Goal: Transaction & Acquisition: Obtain resource

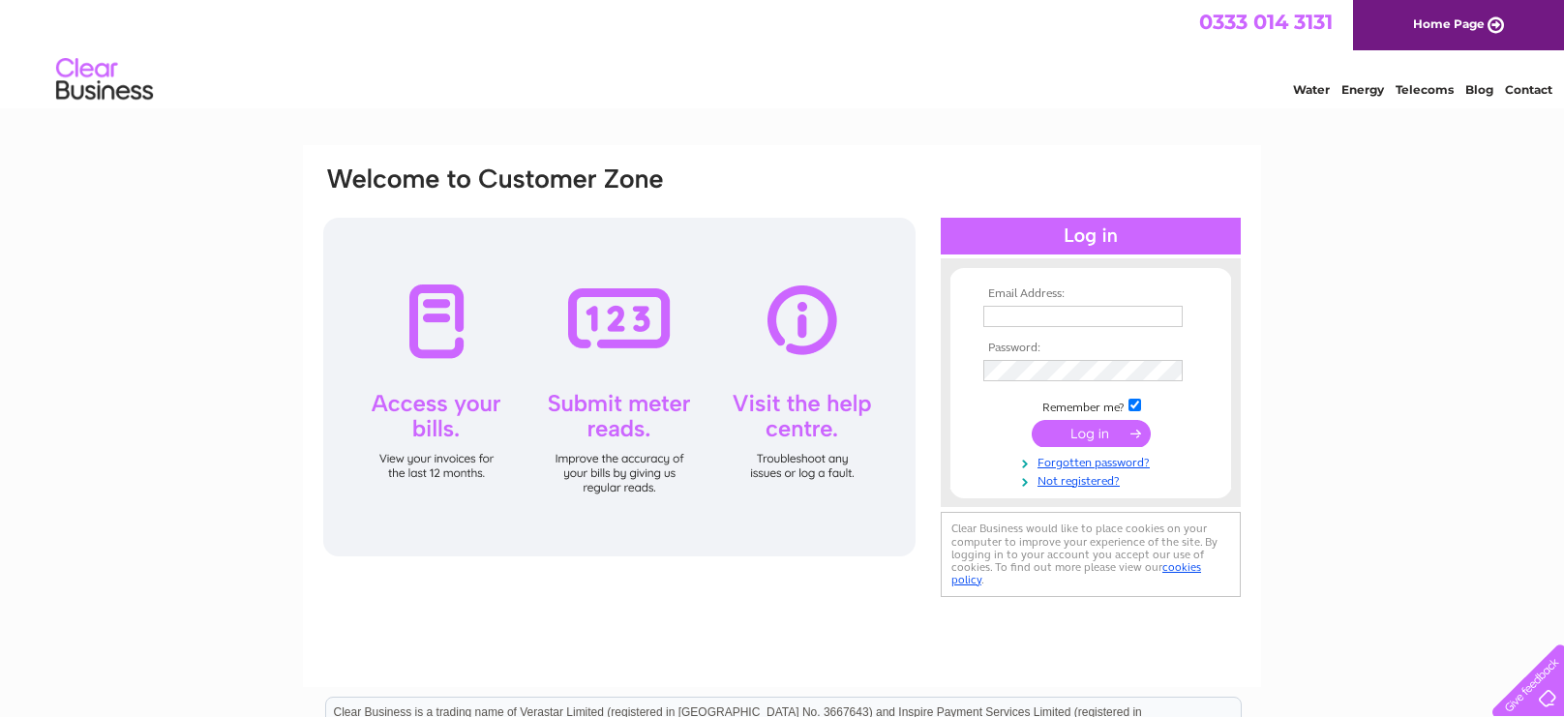
click at [1044, 318] on input "text" at bounding box center [1082, 316] width 199 height 21
type input "treasurerlethambowling@gmail.com"
click at [1082, 437] on input "submit" at bounding box center [1091, 434] width 119 height 27
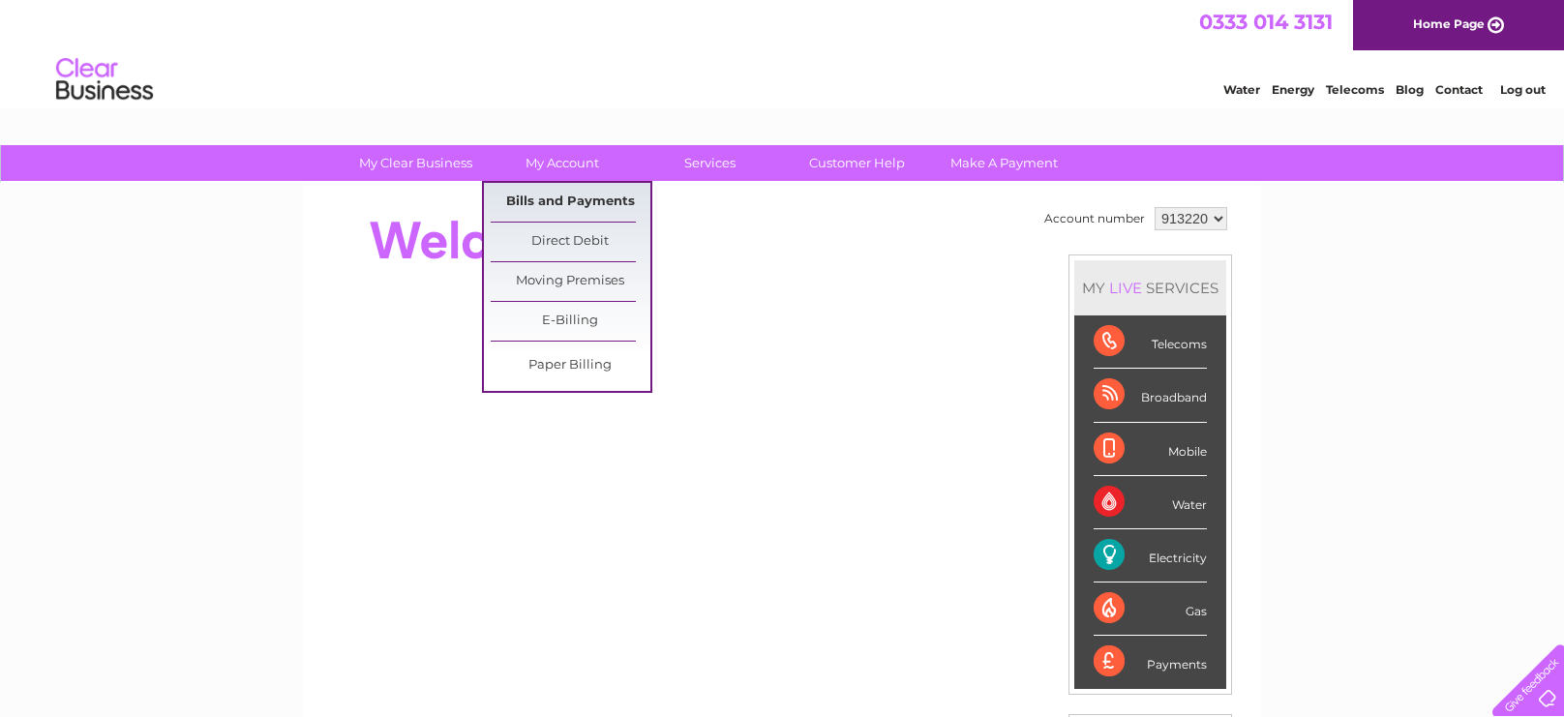
click at [569, 197] on link "Bills and Payments" at bounding box center [571, 202] width 160 height 39
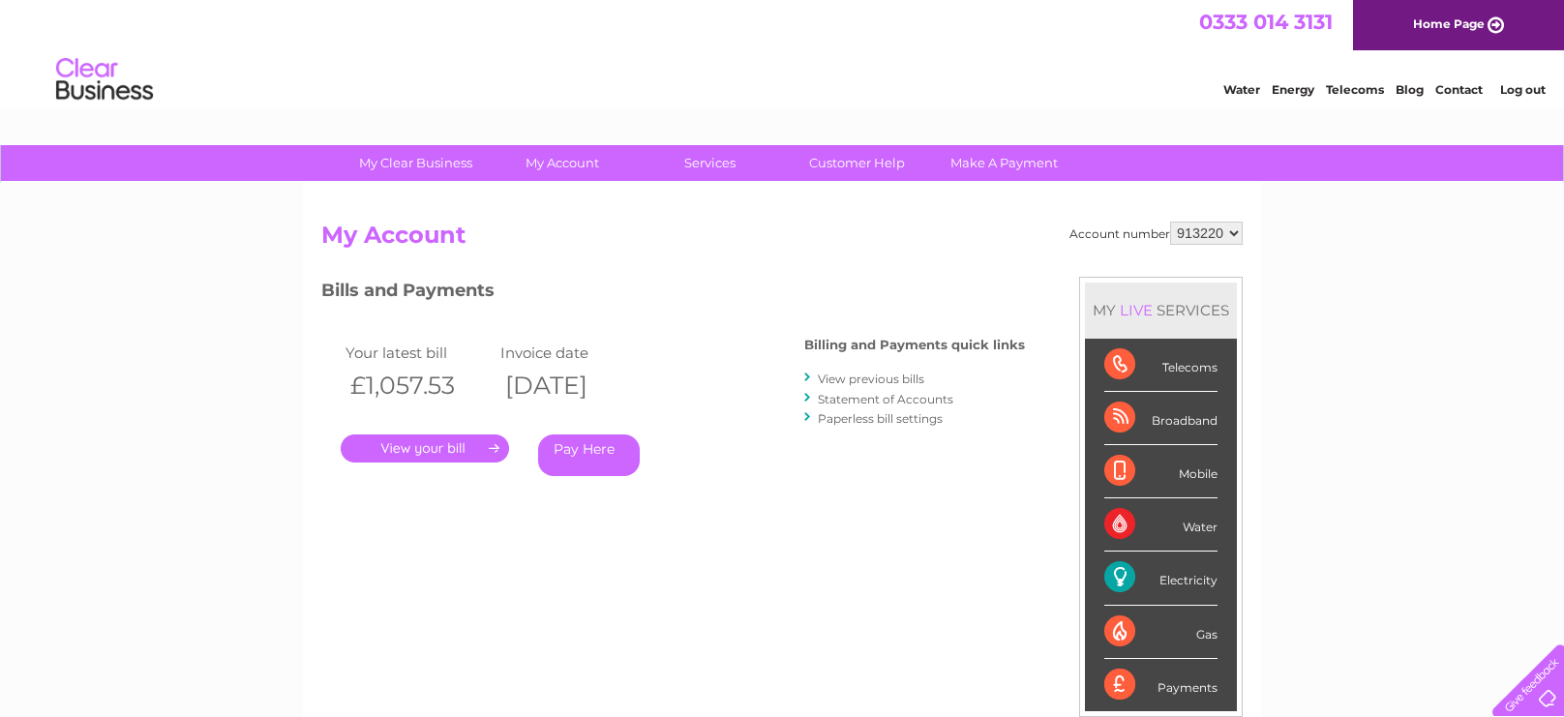
click at [421, 446] on link "." at bounding box center [425, 449] width 168 height 28
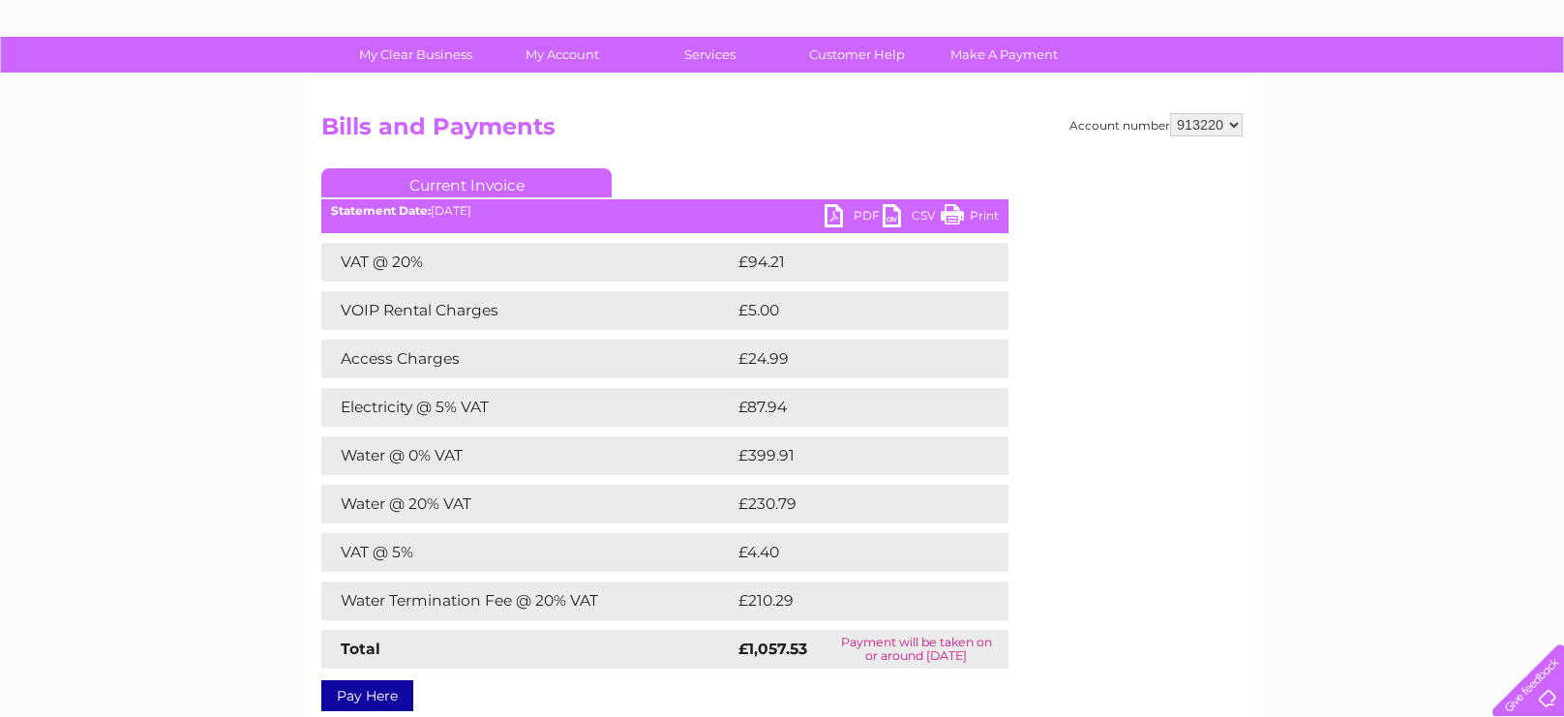
scroll to position [106, 0]
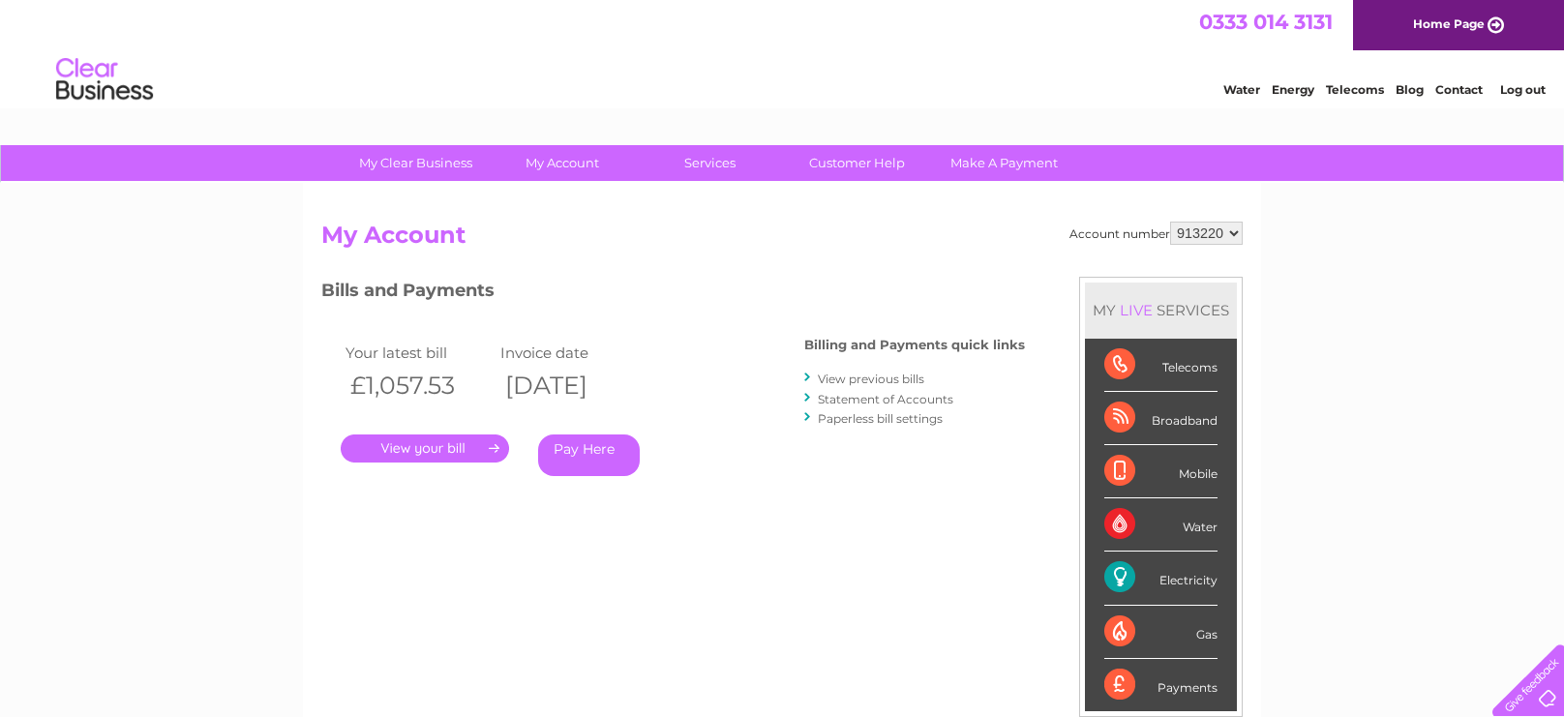
click at [881, 376] on link "View previous bills" at bounding box center [871, 379] width 106 height 15
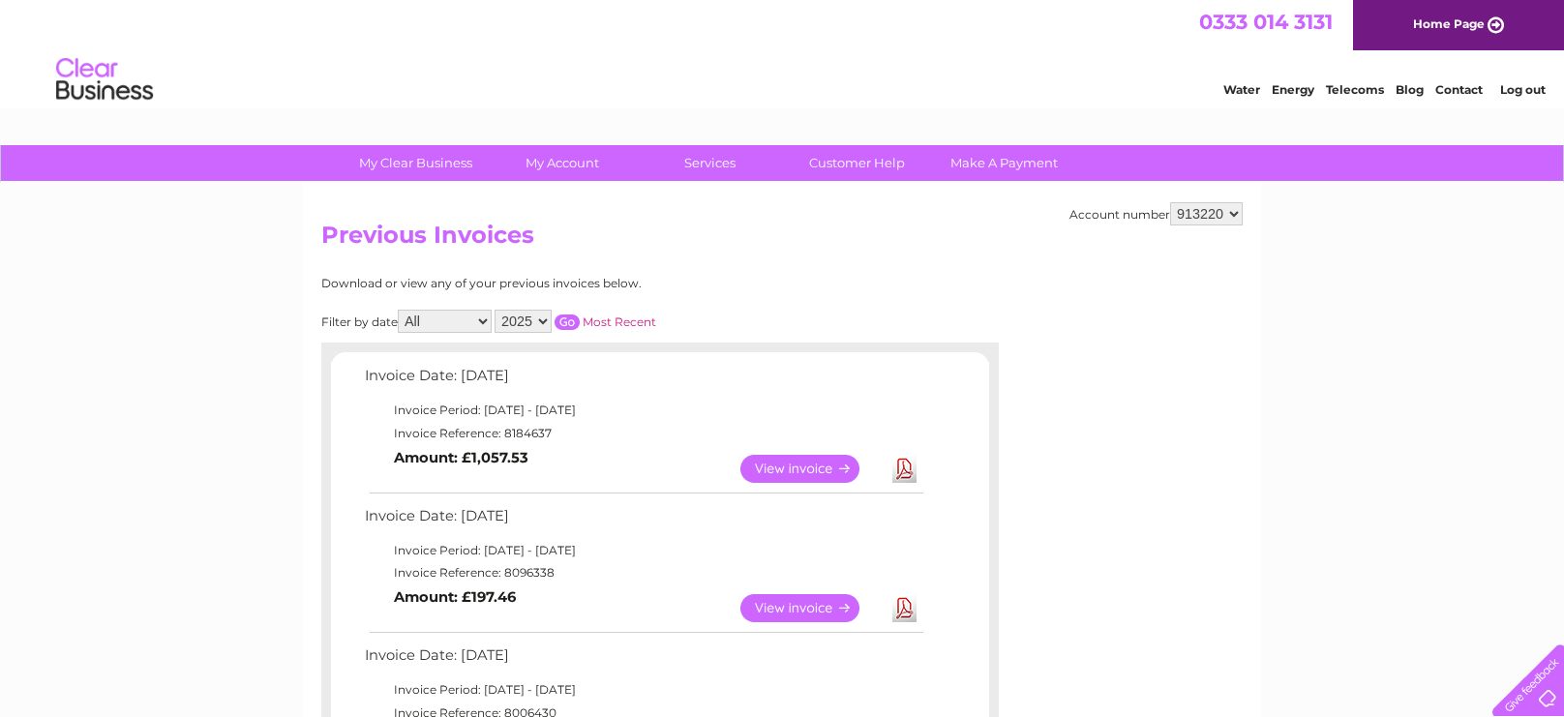
click at [801, 609] on link "View" at bounding box center [812, 608] width 142 height 28
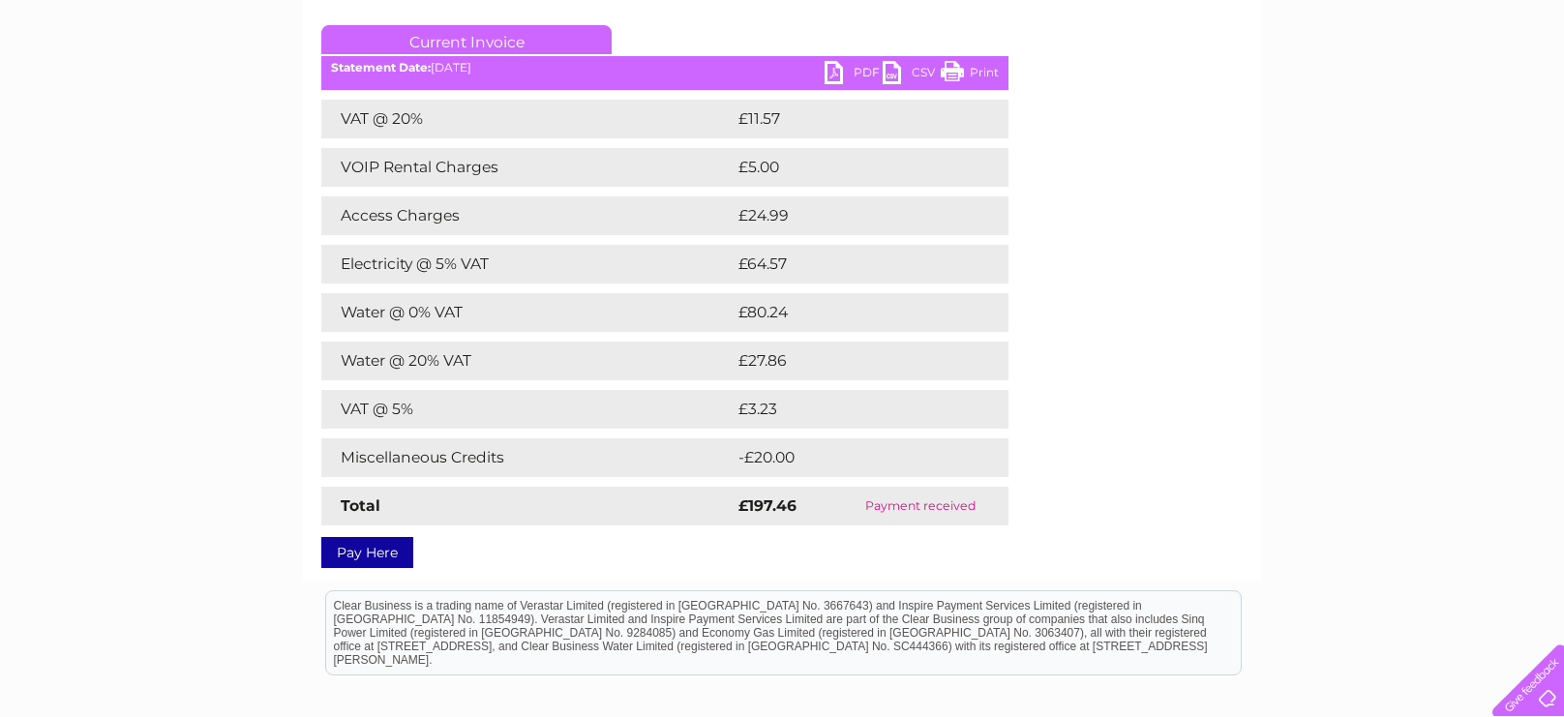
scroll to position [275, 0]
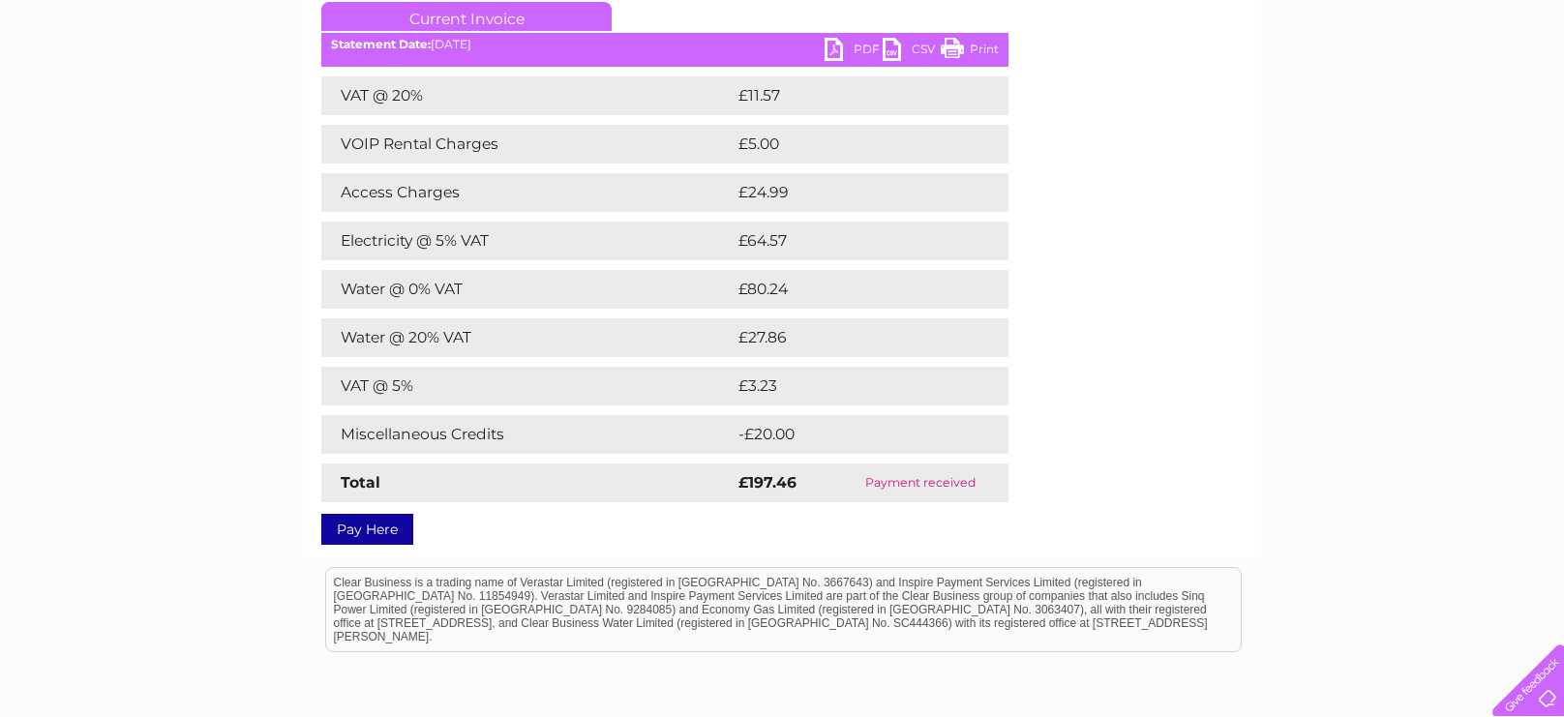
click at [859, 45] on link "PDF" at bounding box center [854, 52] width 58 height 28
click at [859, 49] on link "PDF" at bounding box center [854, 52] width 58 height 28
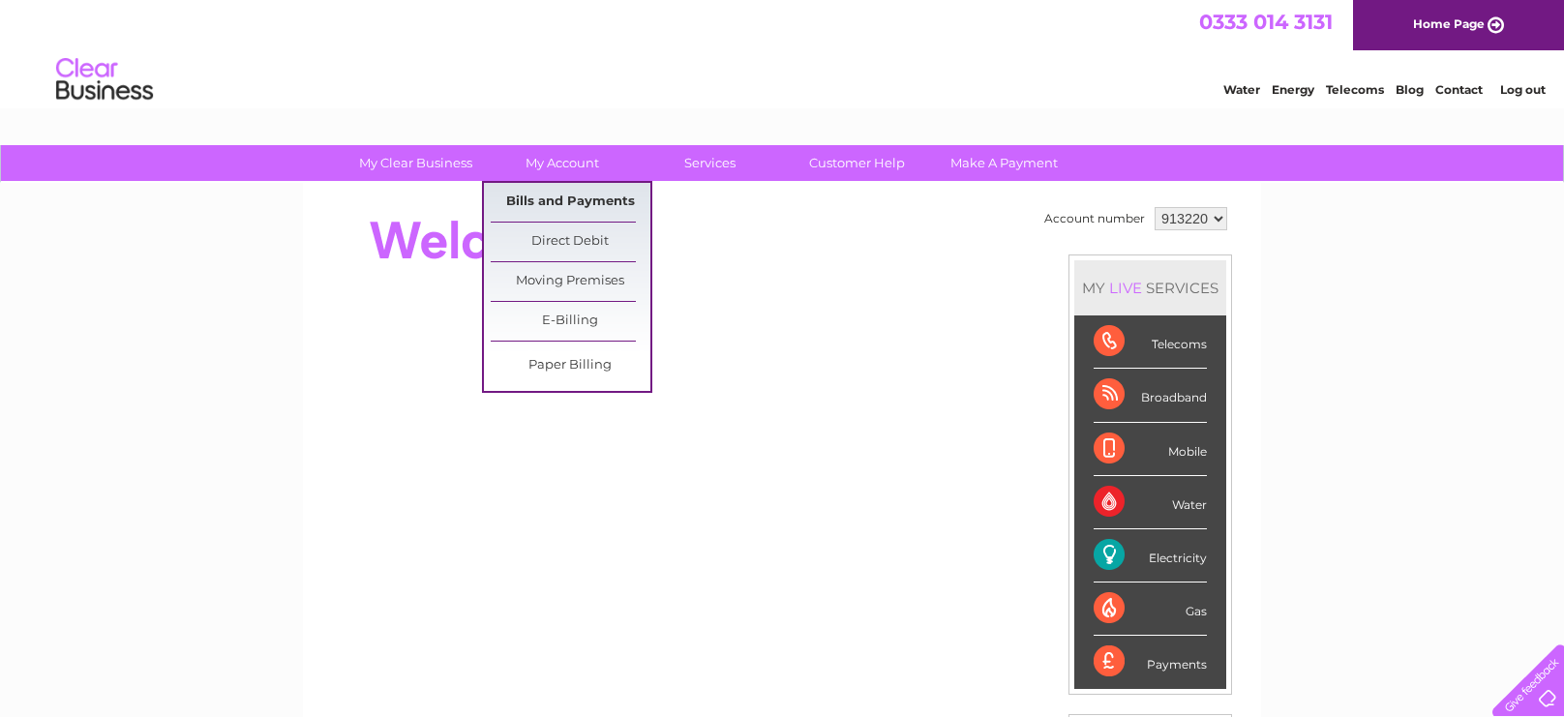
click at [579, 200] on link "Bills and Payments" at bounding box center [571, 202] width 160 height 39
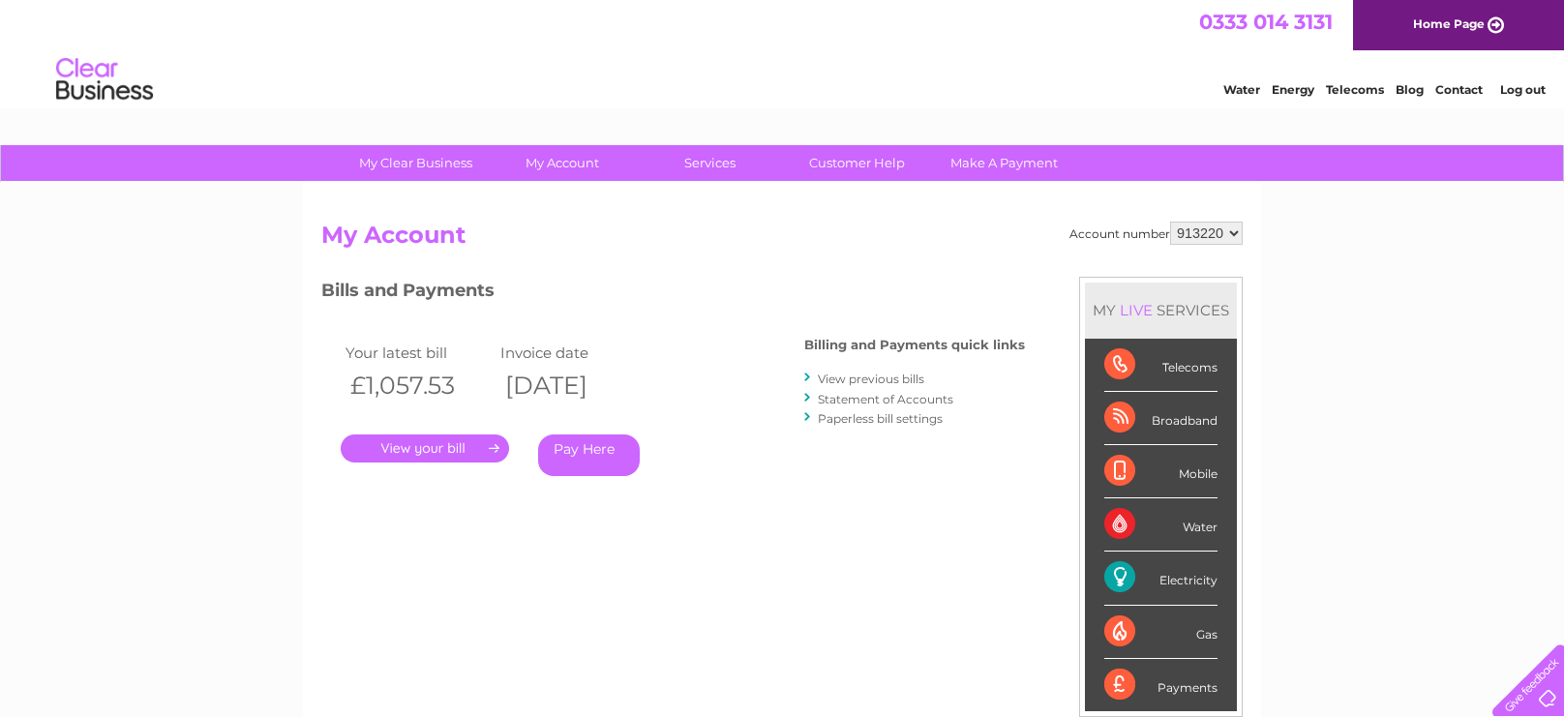
click at [442, 449] on link "." at bounding box center [425, 449] width 168 height 28
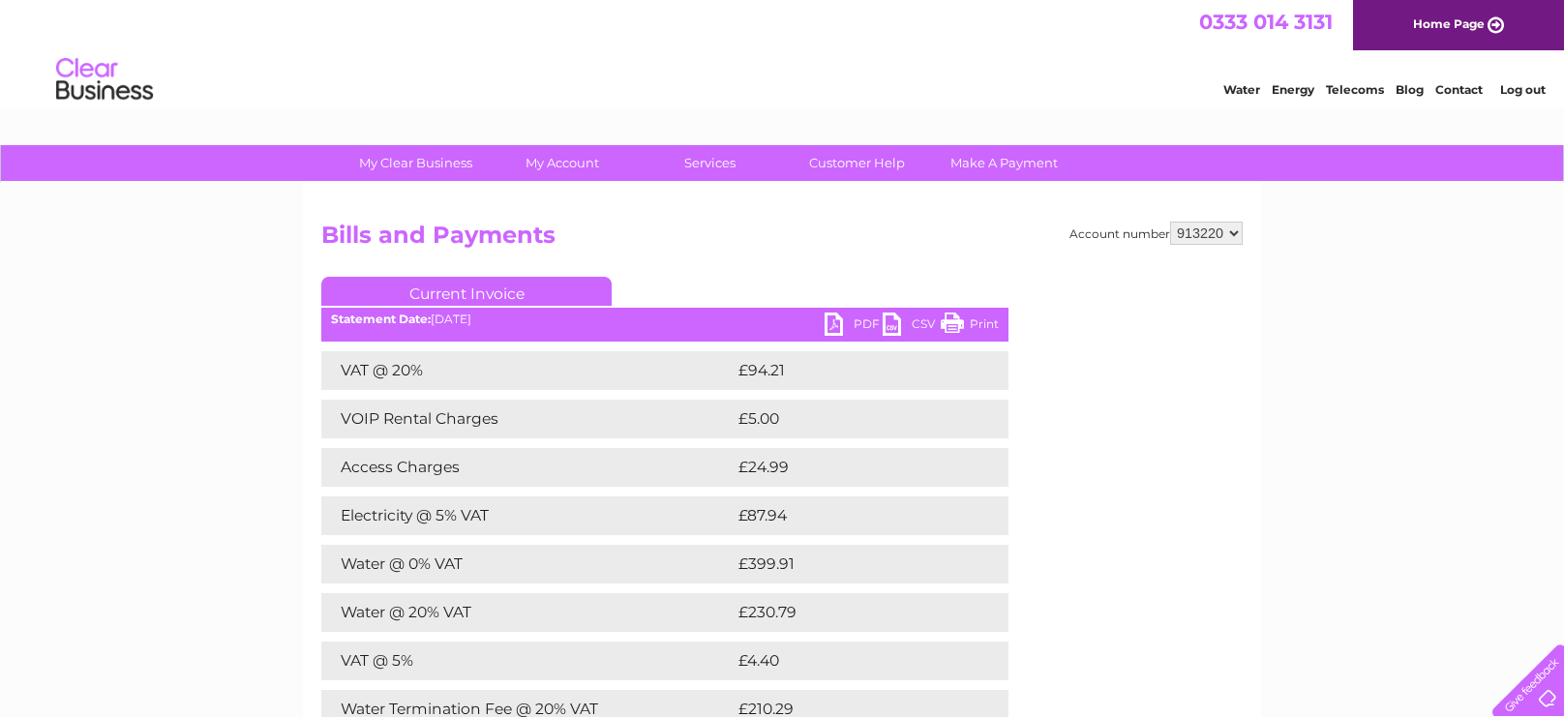
click at [845, 328] on link "PDF" at bounding box center [854, 327] width 58 height 28
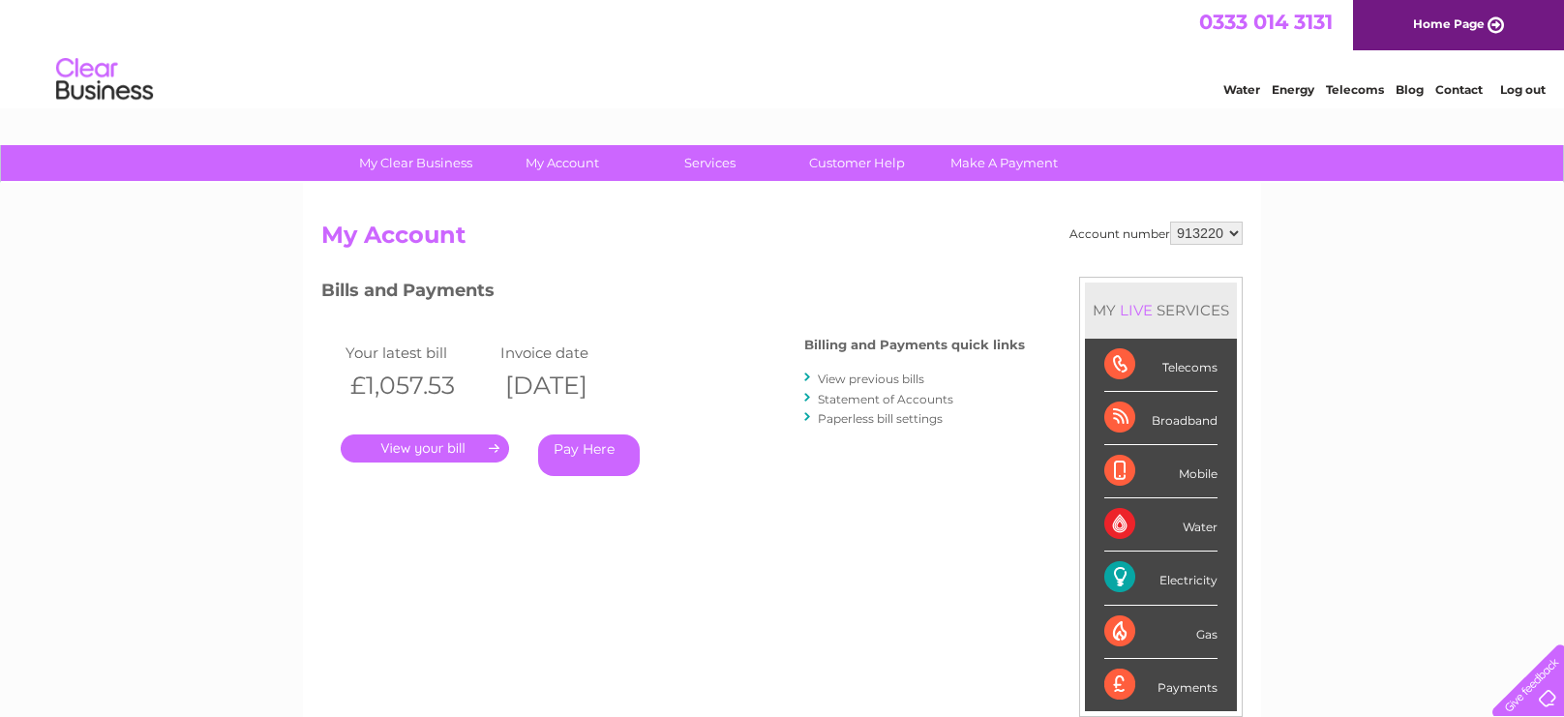
click at [878, 396] on link "Statement of Accounts" at bounding box center [886, 399] width 136 height 15
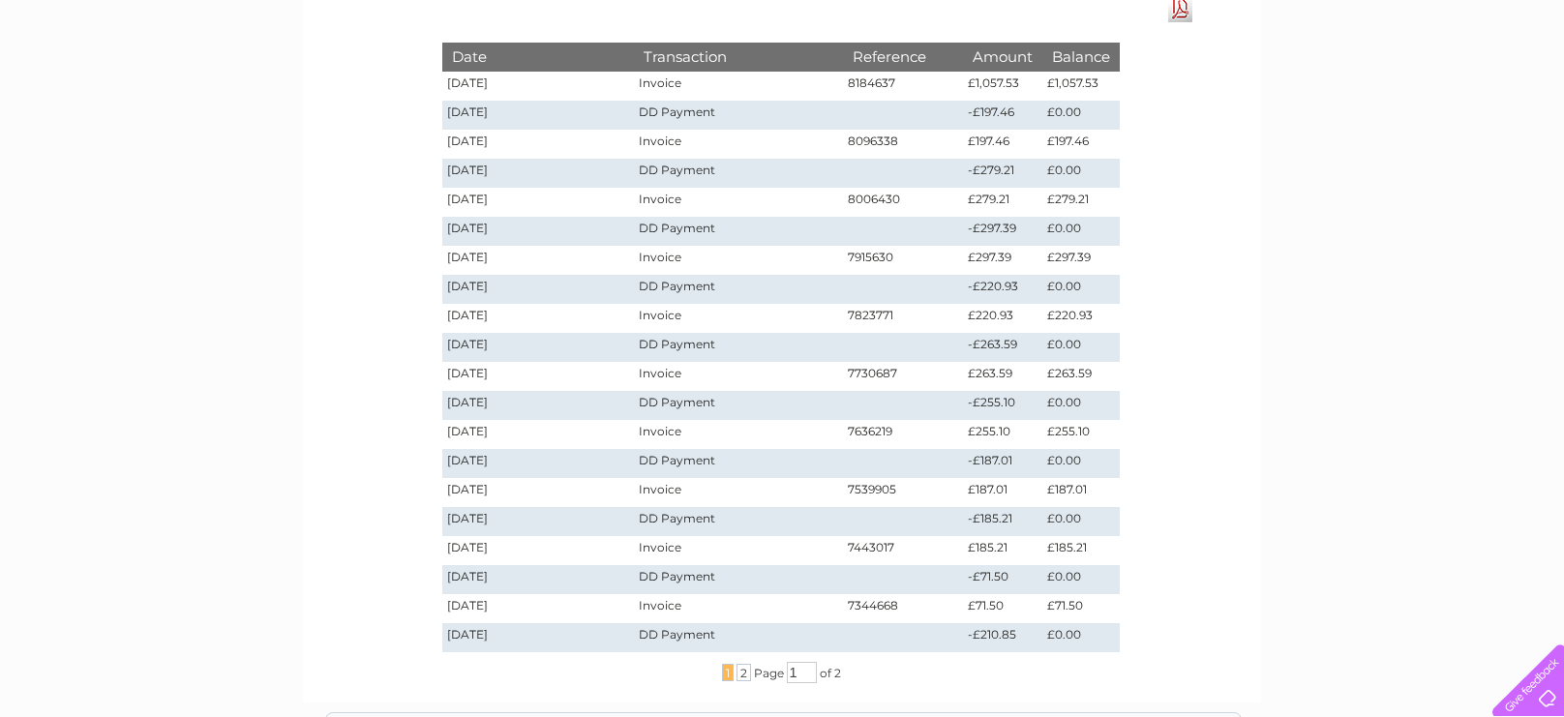
scroll to position [284, 0]
click at [741, 671] on span "2" at bounding box center [744, 671] width 15 height 17
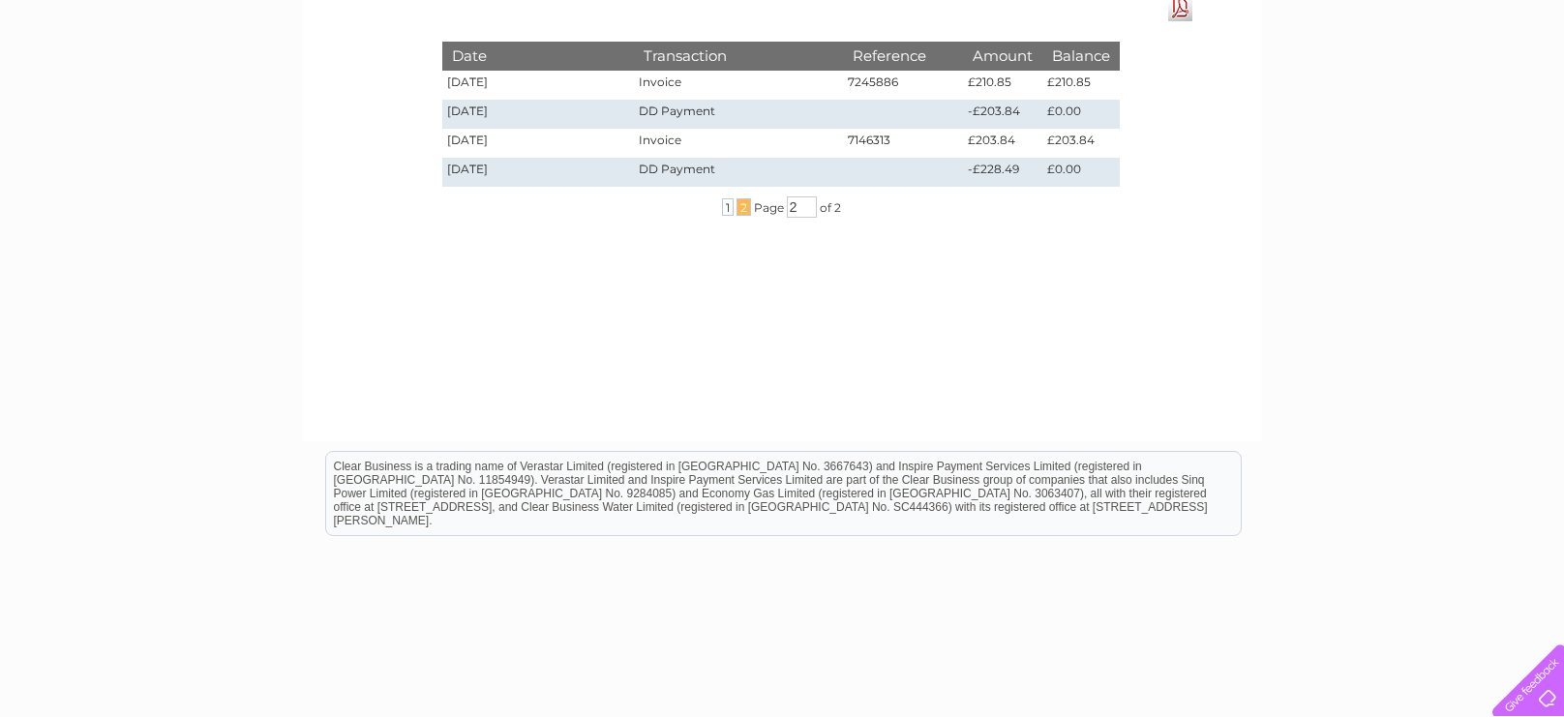
click at [475, 169] on td "18/10/2024" at bounding box center [538, 172] width 192 height 29
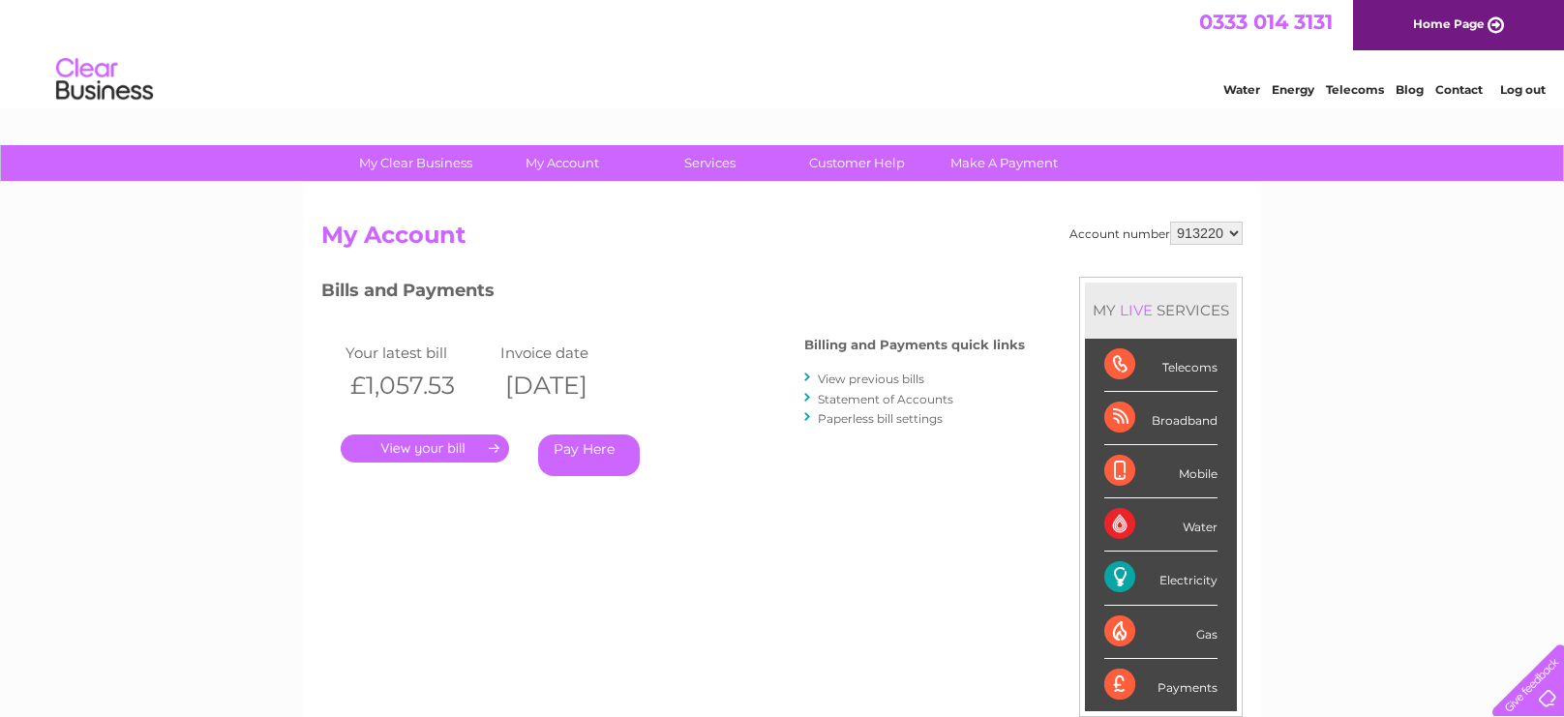
click at [897, 373] on link "View previous bills" at bounding box center [871, 379] width 106 height 15
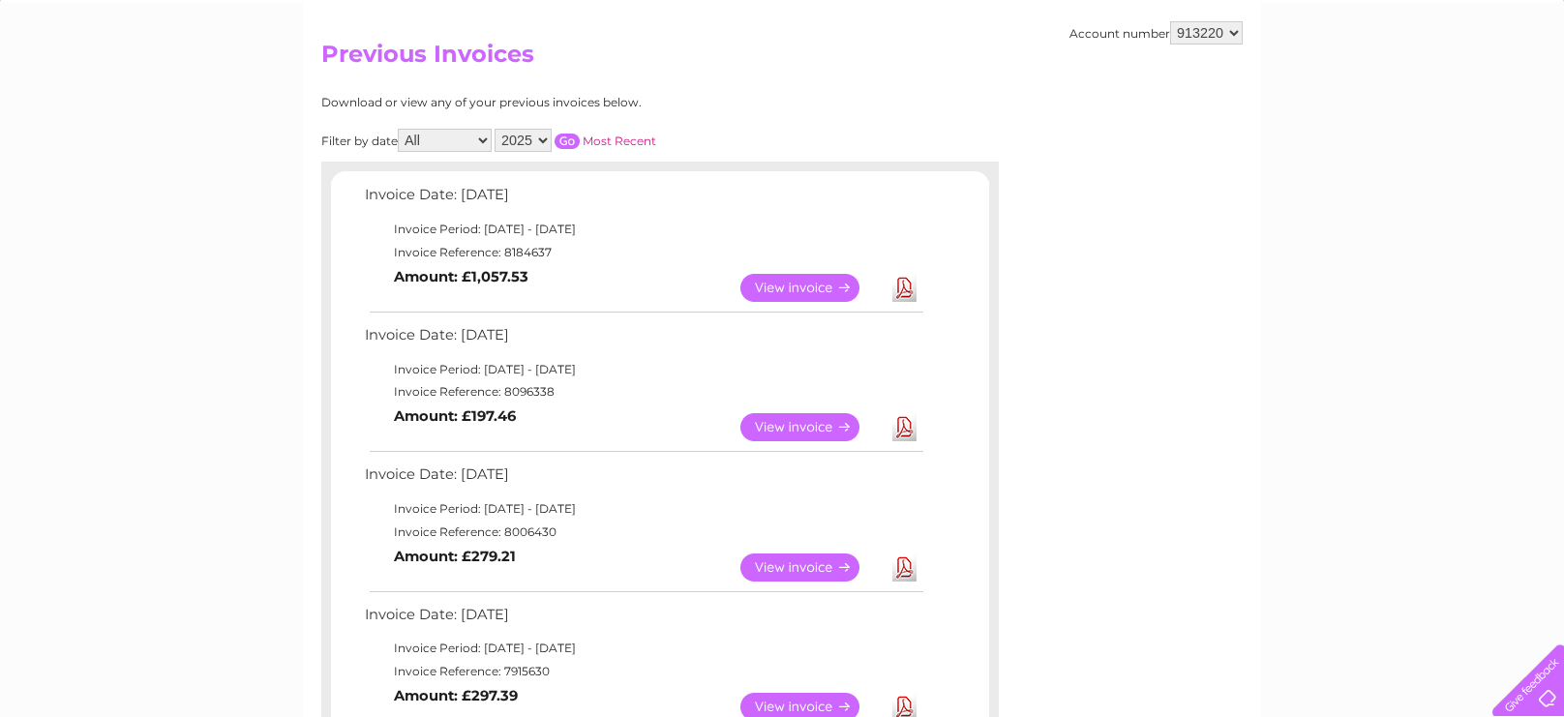
scroll to position [179, 0]
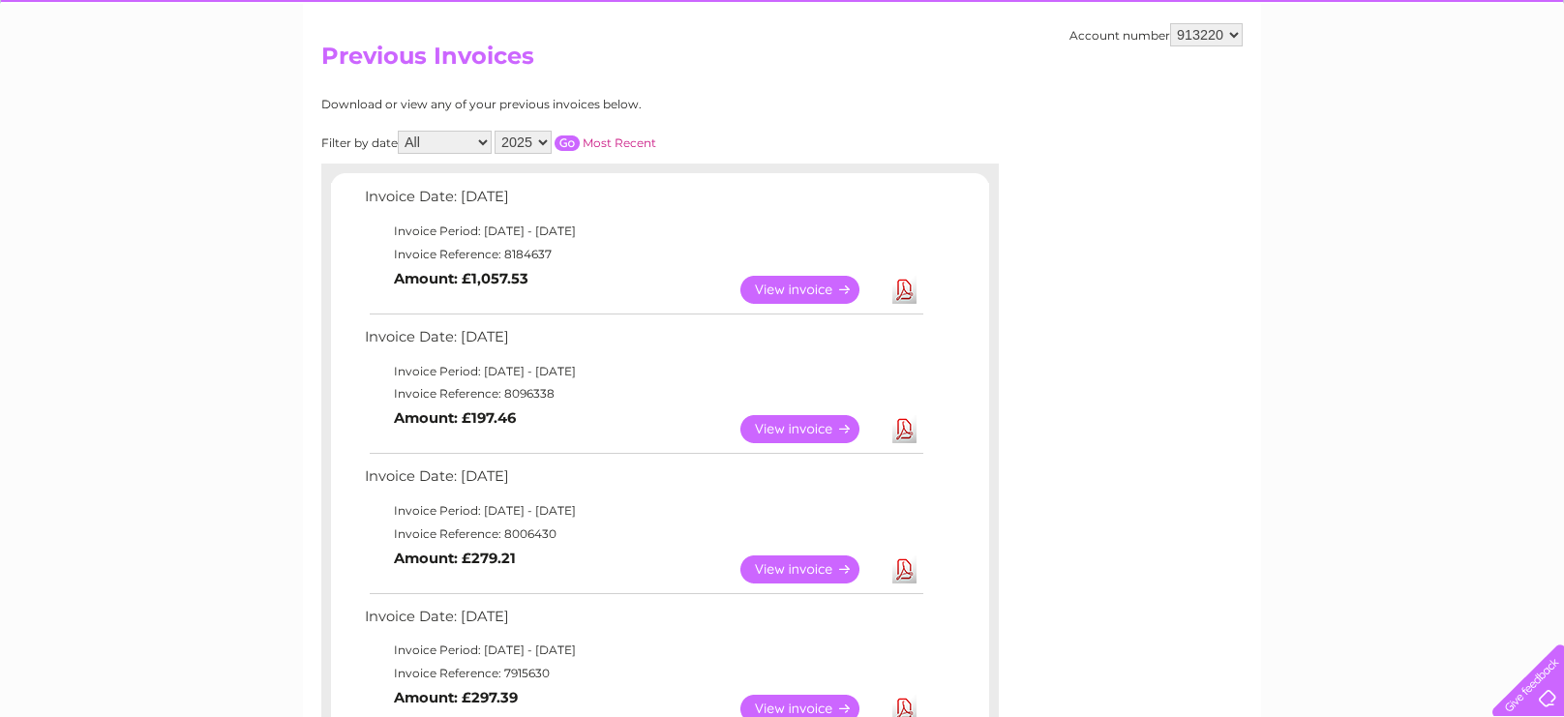
click at [537, 138] on select "2025 2024 2023 2022" at bounding box center [523, 142] width 57 height 23
select select "2023"
click at [495, 131] on select "2025 2024 2023 2022" at bounding box center [523, 142] width 57 height 23
click at [562, 142] on input "button" at bounding box center [567, 143] width 25 height 15
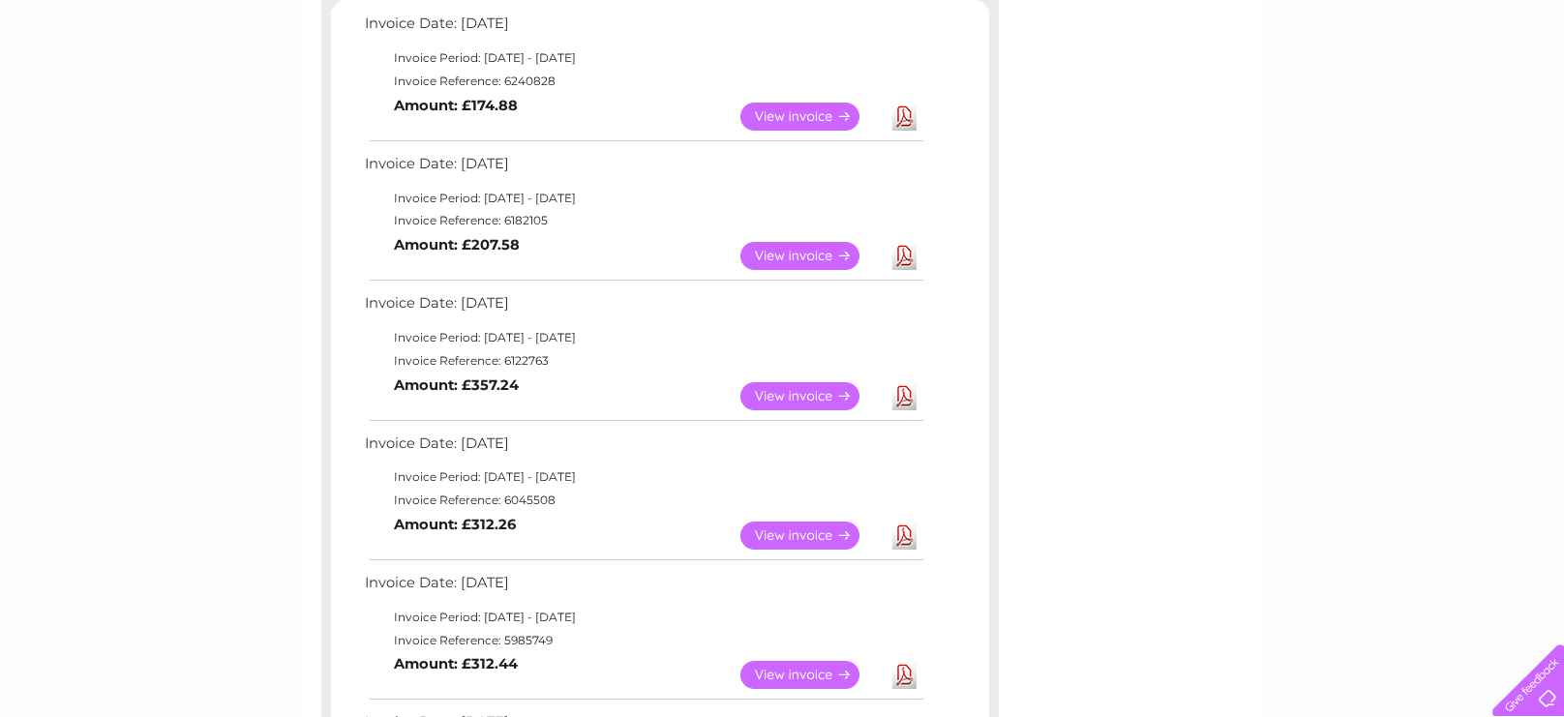
scroll to position [349, 0]
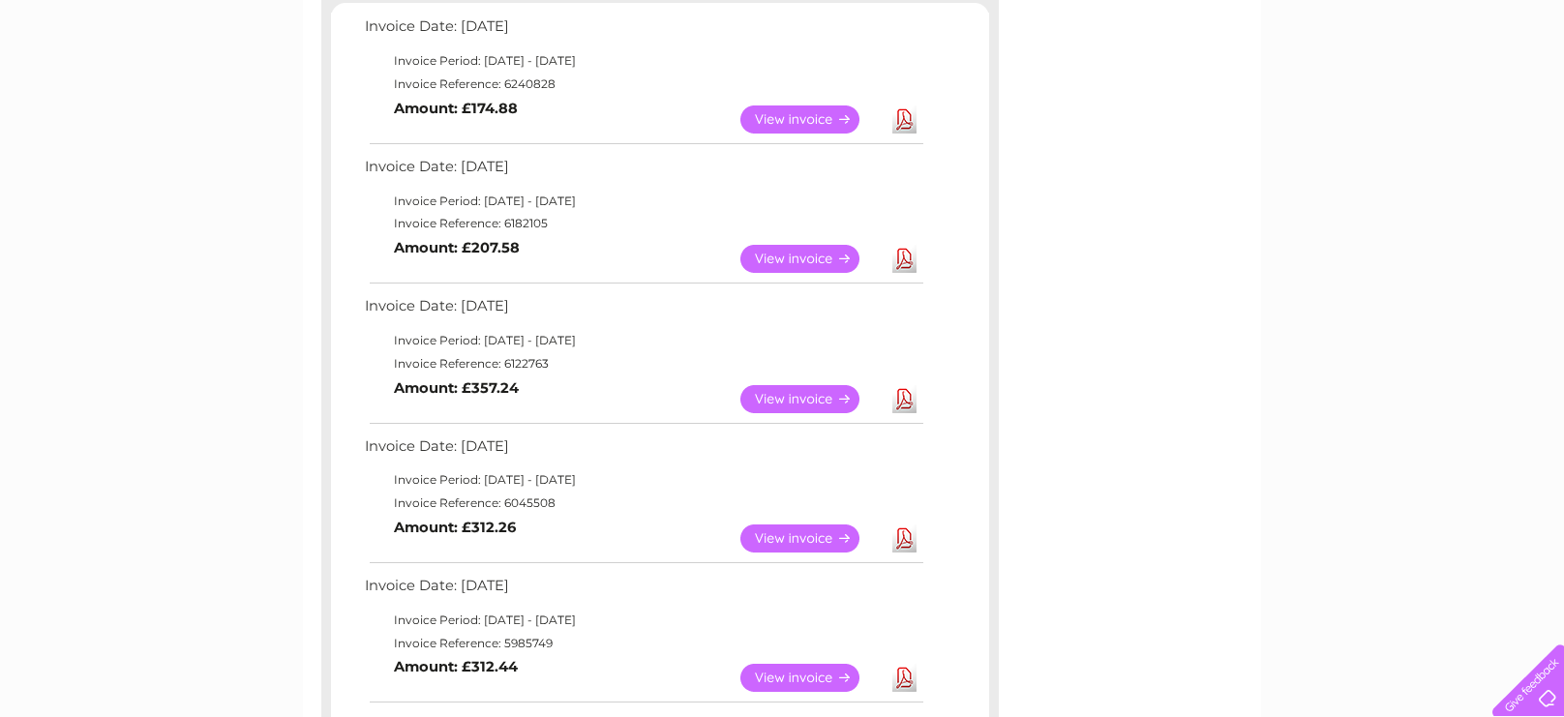
click at [805, 398] on link "View" at bounding box center [812, 399] width 142 height 28
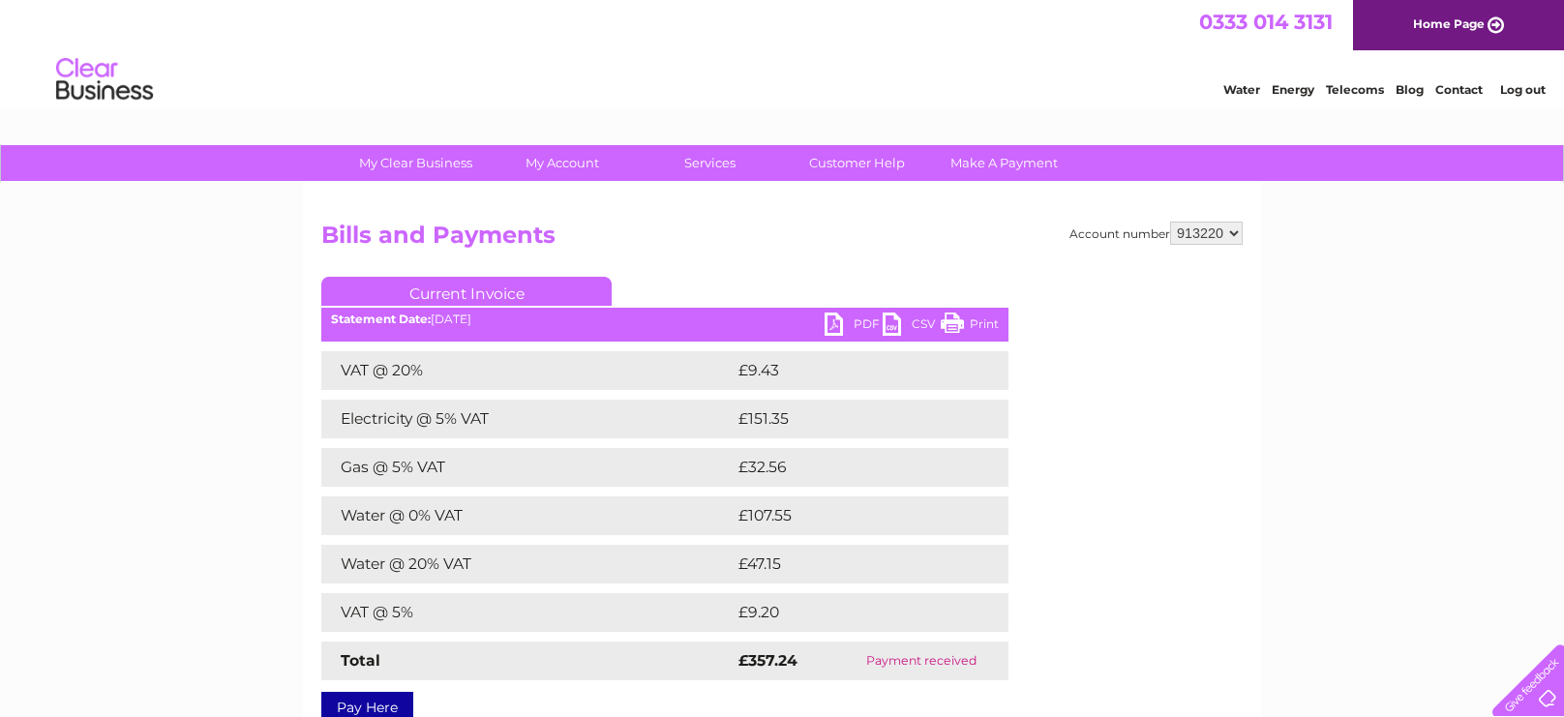
click at [855, 322] on link "PDF" at bounding box center [854, 327] width 58 height 28
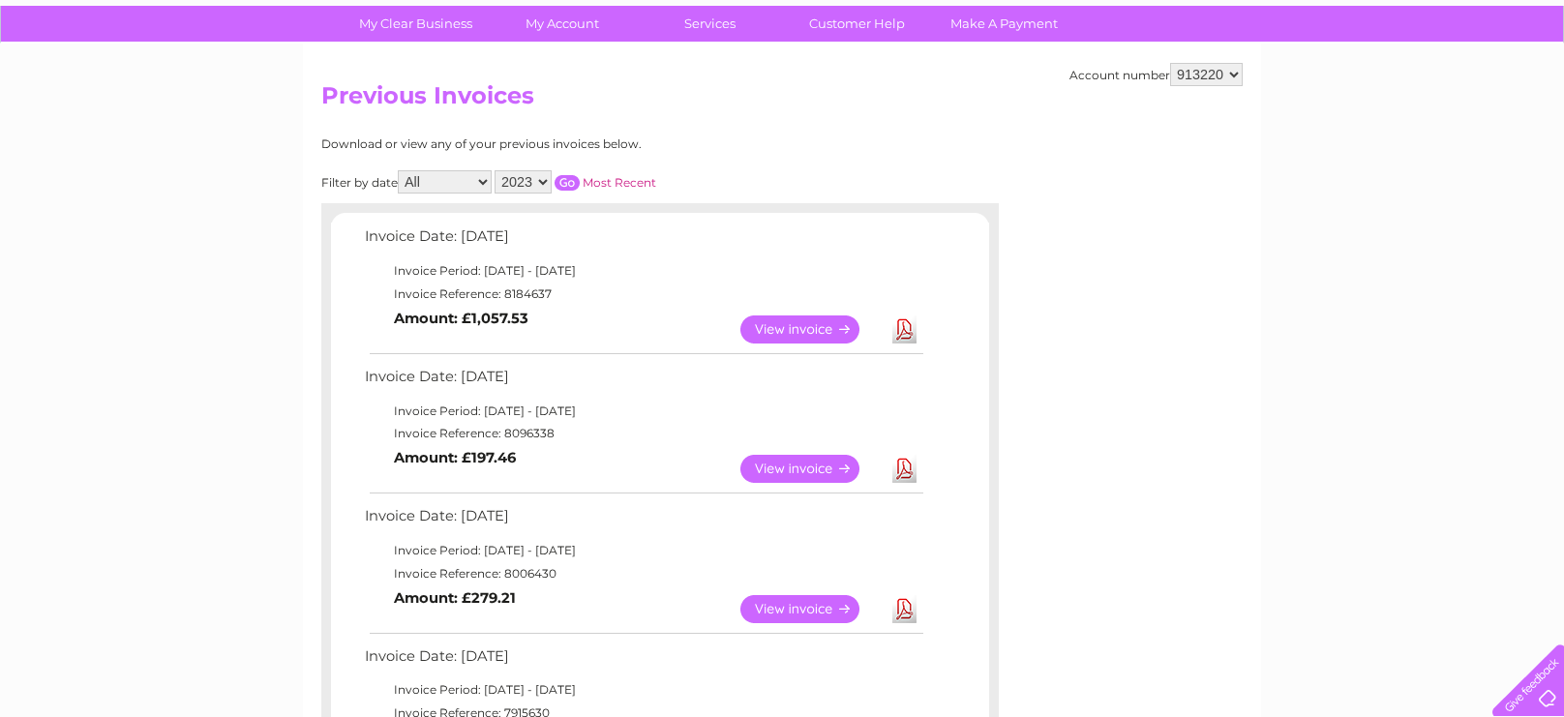
scroll to position [138, 0]
click at [533, 178] on select "2025 2024 2023 2022" at bounding box center [523, 182] width 57 height 23
select select "2024"
click at [495, 171] on select "2025 2024 2023 2022" at bounding box center [523, 182] width 57 height 23
click at [560, 184] on input "button" at bounding box center [567, 183] width 25 height 15
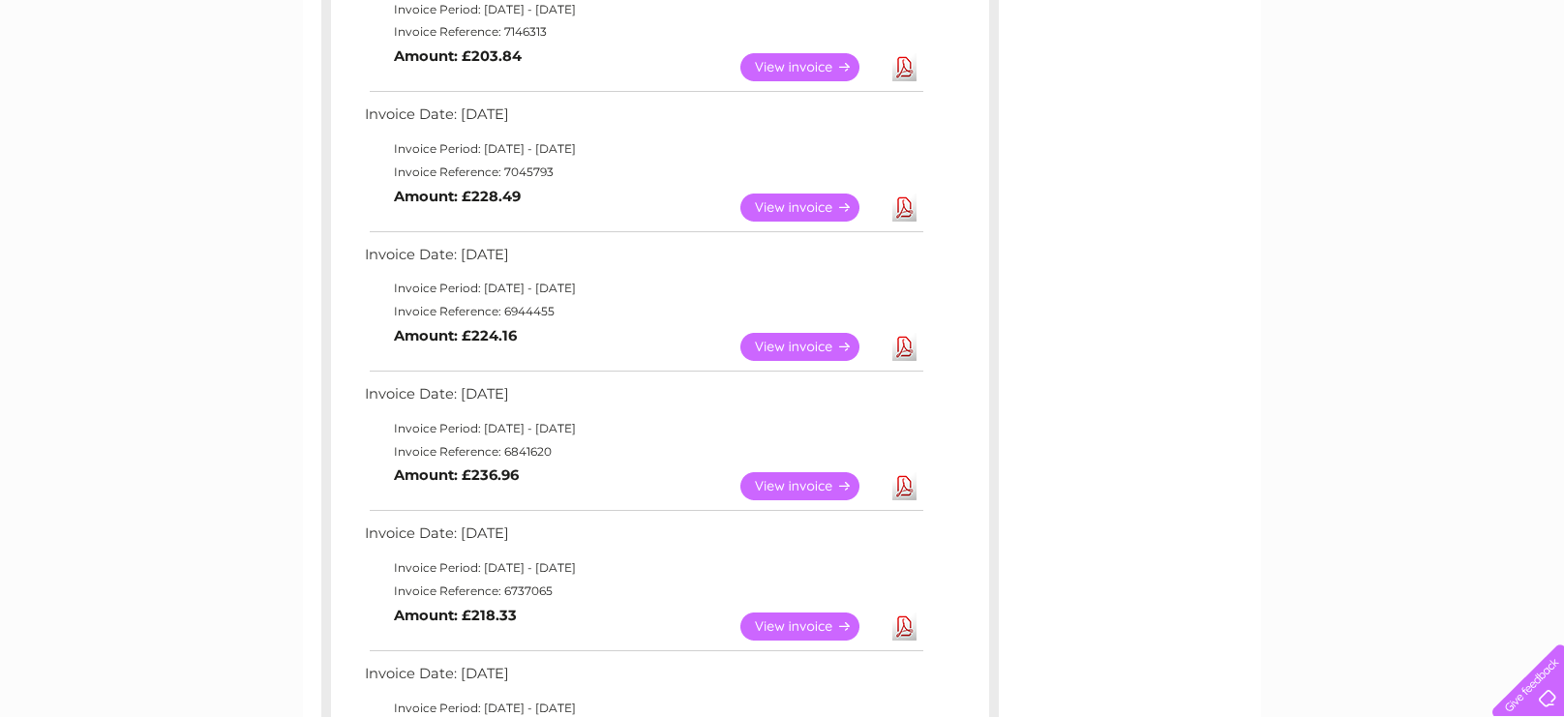
scroll to position [536, 0]
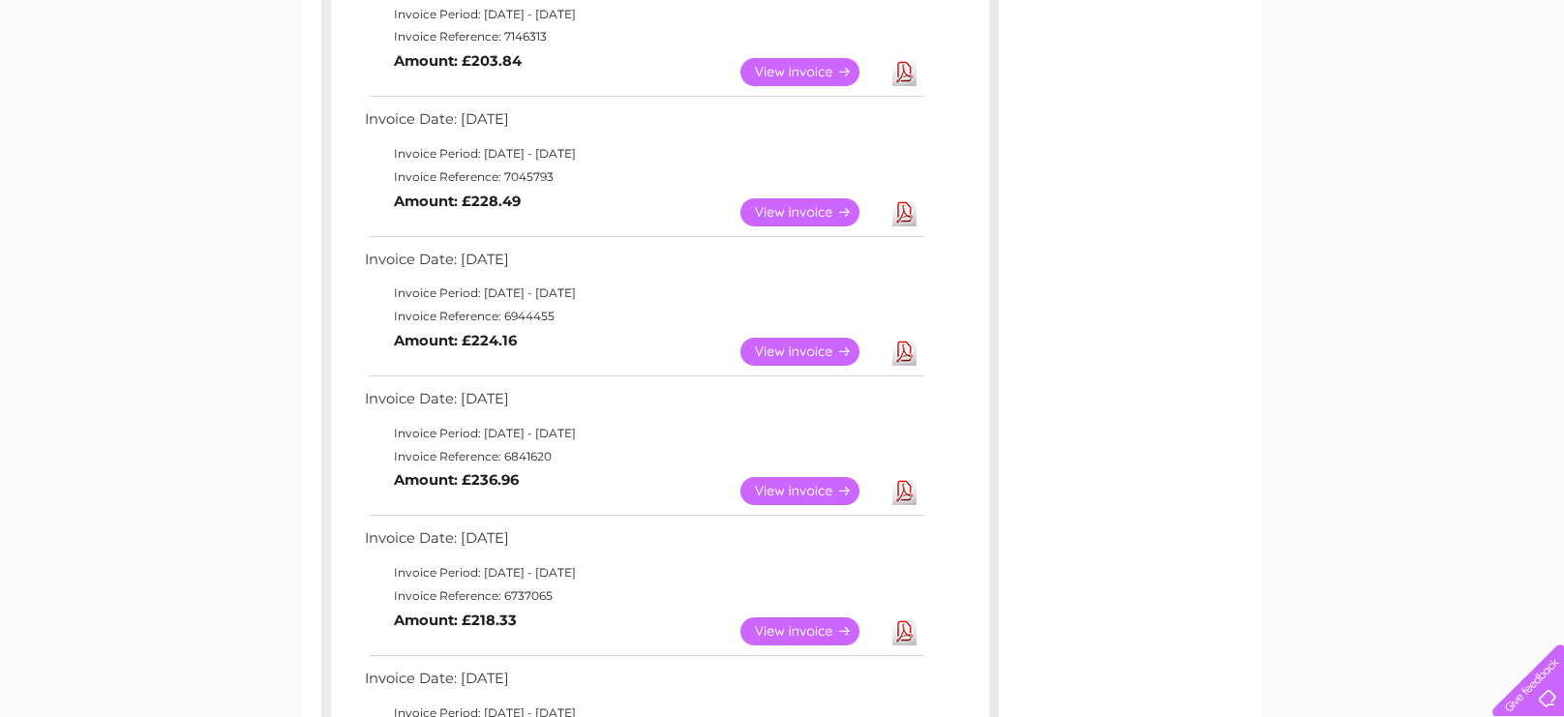
click at [809, 206] on link "View" at bounding box center [812, 212] width 142 height 28
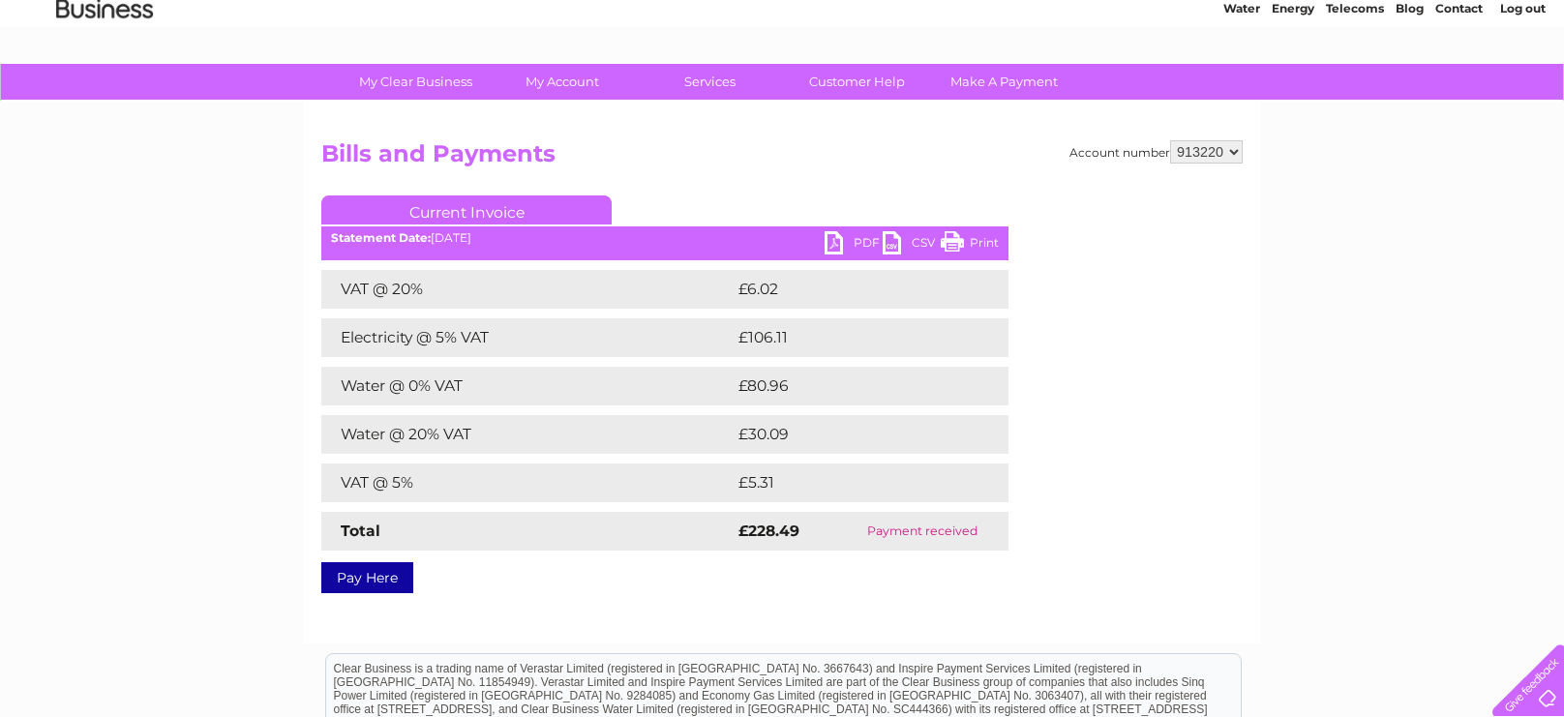
scroll to position [85, 0]
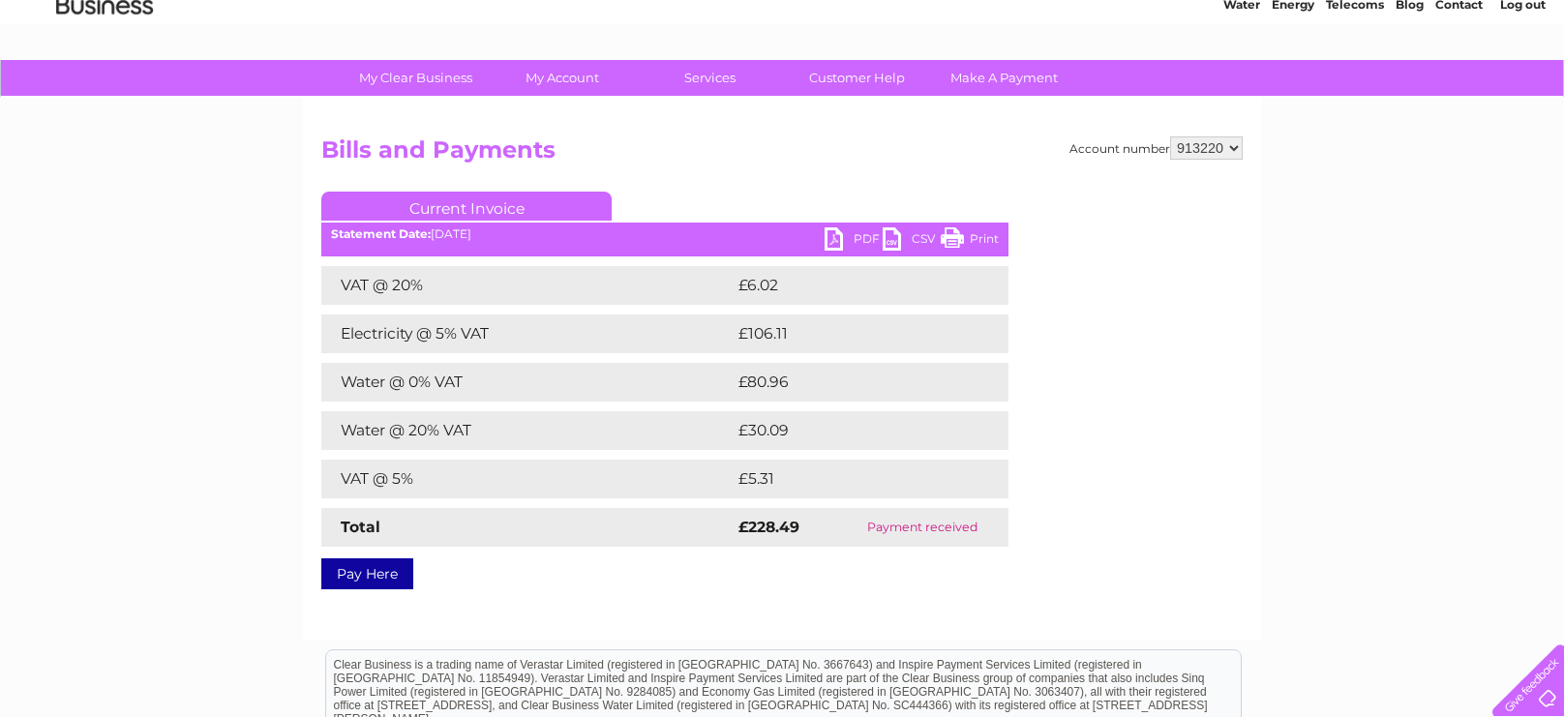
click at [847, 238] on link "PDF" at bounding box center [854, 241] width 58 height 28
click at [843, 242] on link "PDF" at bounding box center [854, 241] width 58 height 28
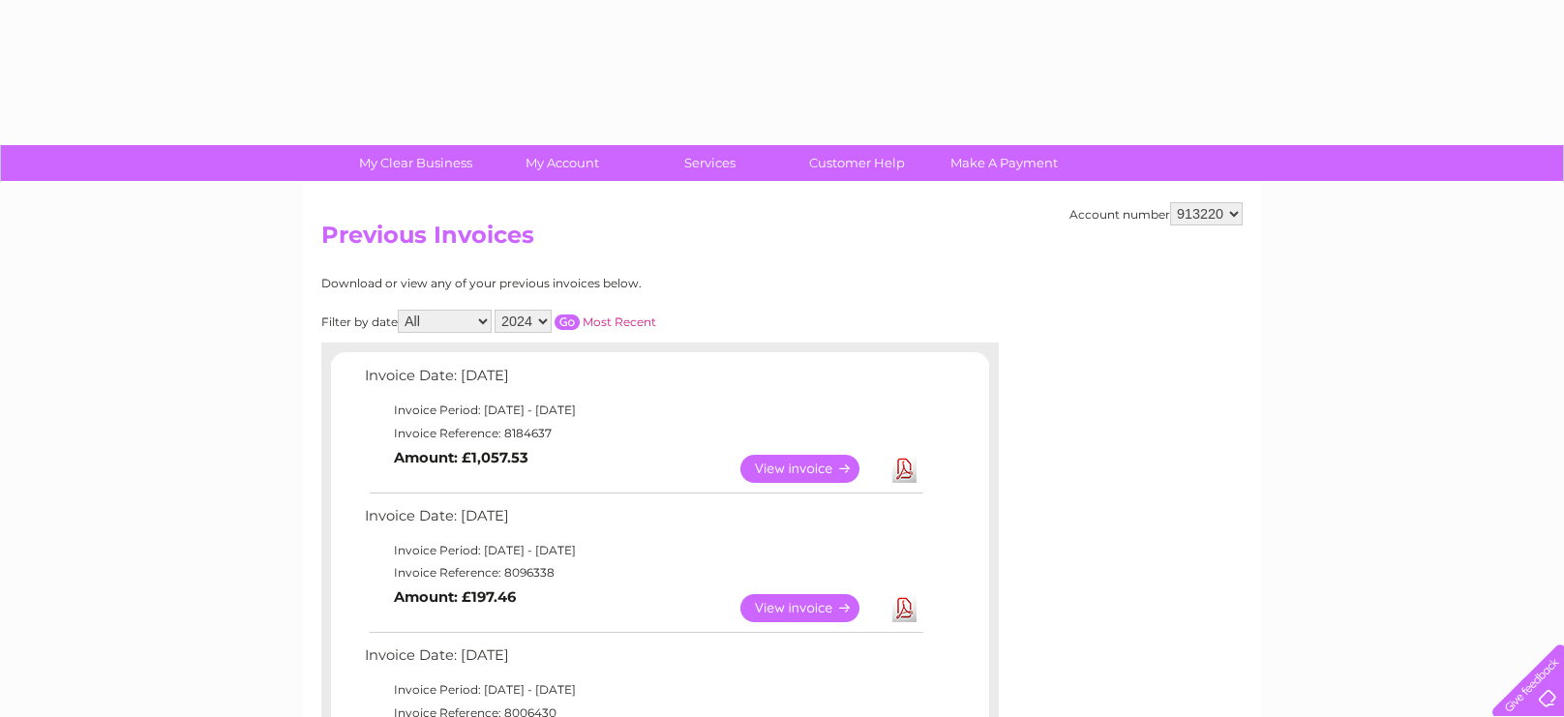
select select "2024"
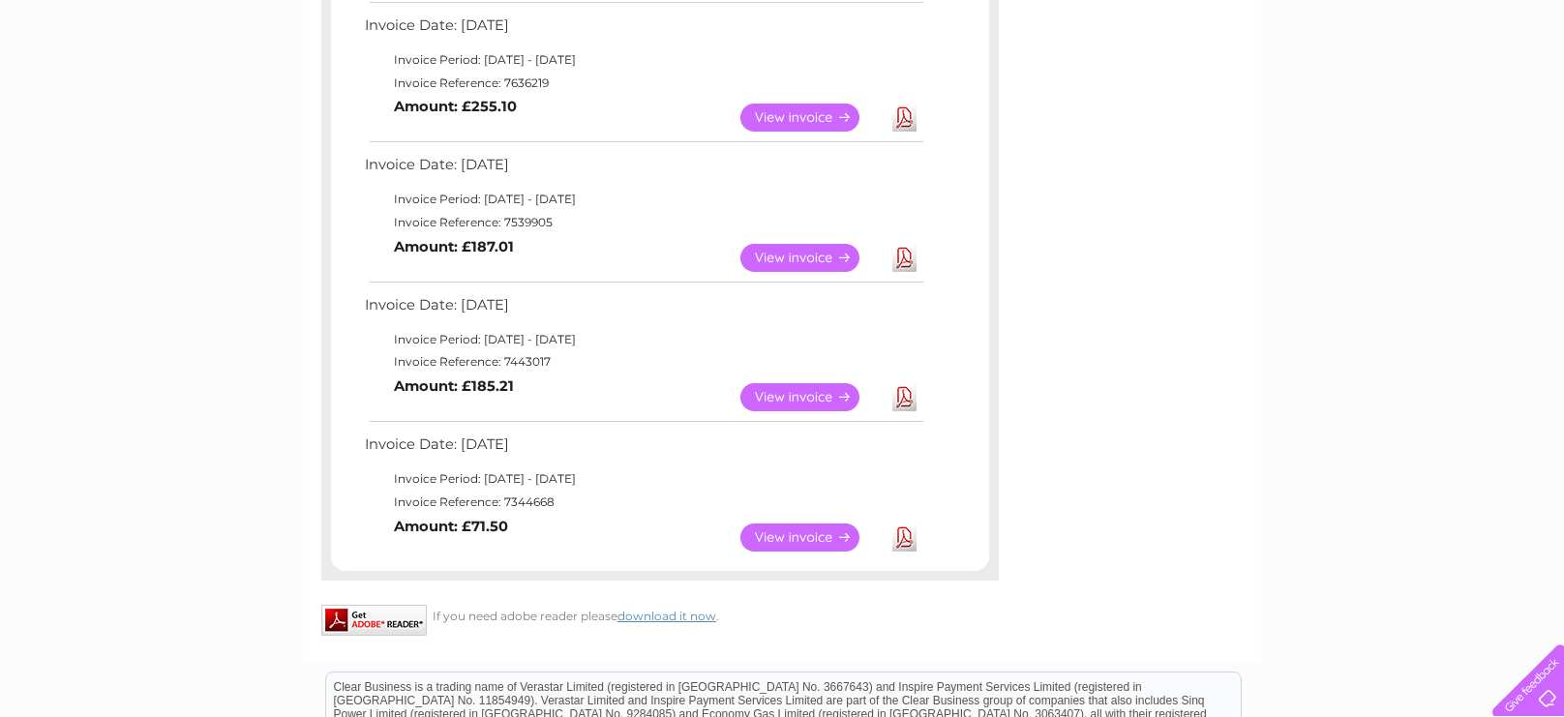
scroll to position [1188, 0]
click at [802, 542] on link "View" at bounding box center [812, 540] width 142 height 28
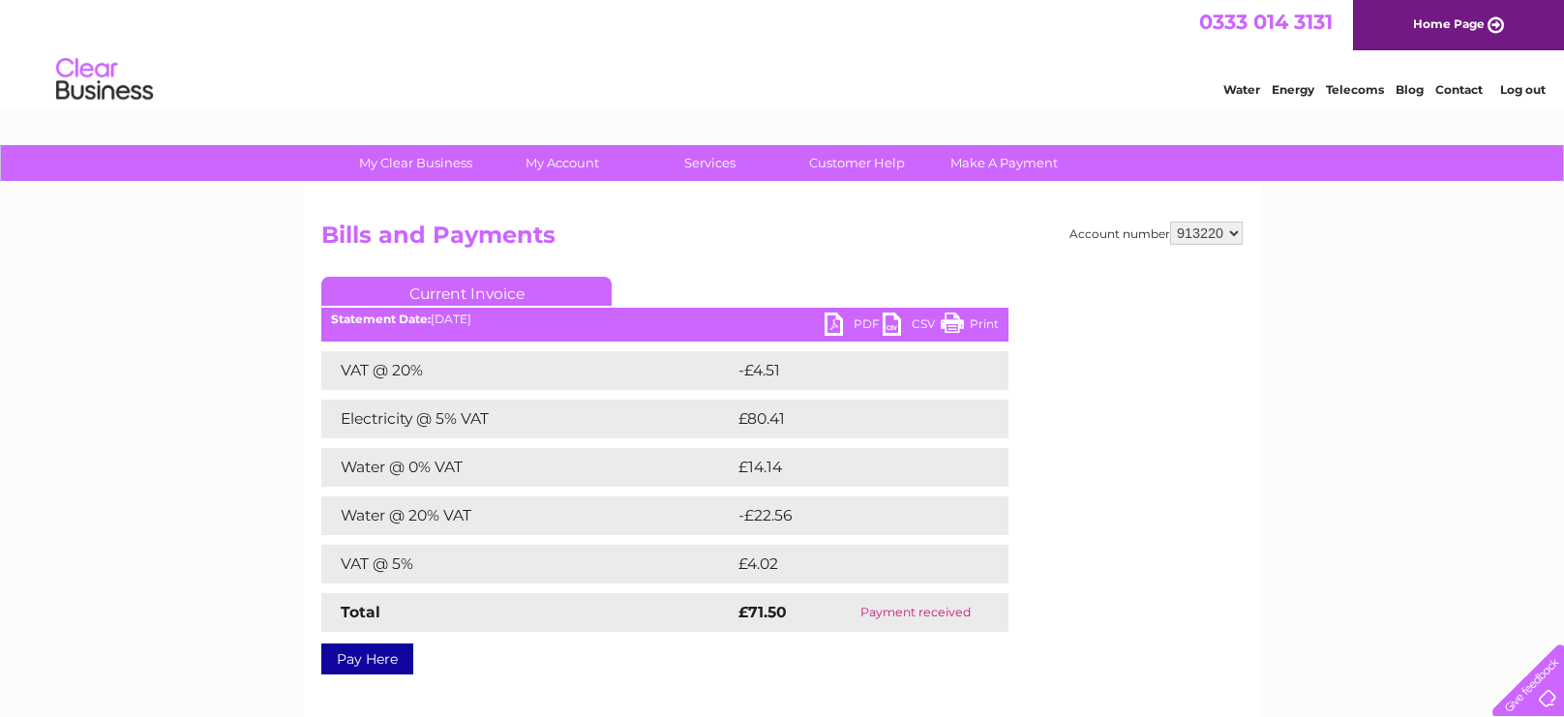
click at [840, 329] on link "PDF" at bounding box center [854, 327] width 58 height 28
click at [0, 633] on div "My Clear Business Login Details My Details My Preferences Link Account My Accou…" at bounding box center [782, 600] width 1564 height 911
click at [866, 320] on link "PDF" at bounding box center [854, 327] width 58 height 28
click at [851, 323] on link "PDF" at bounding box center [854, 327] width 58 height 28
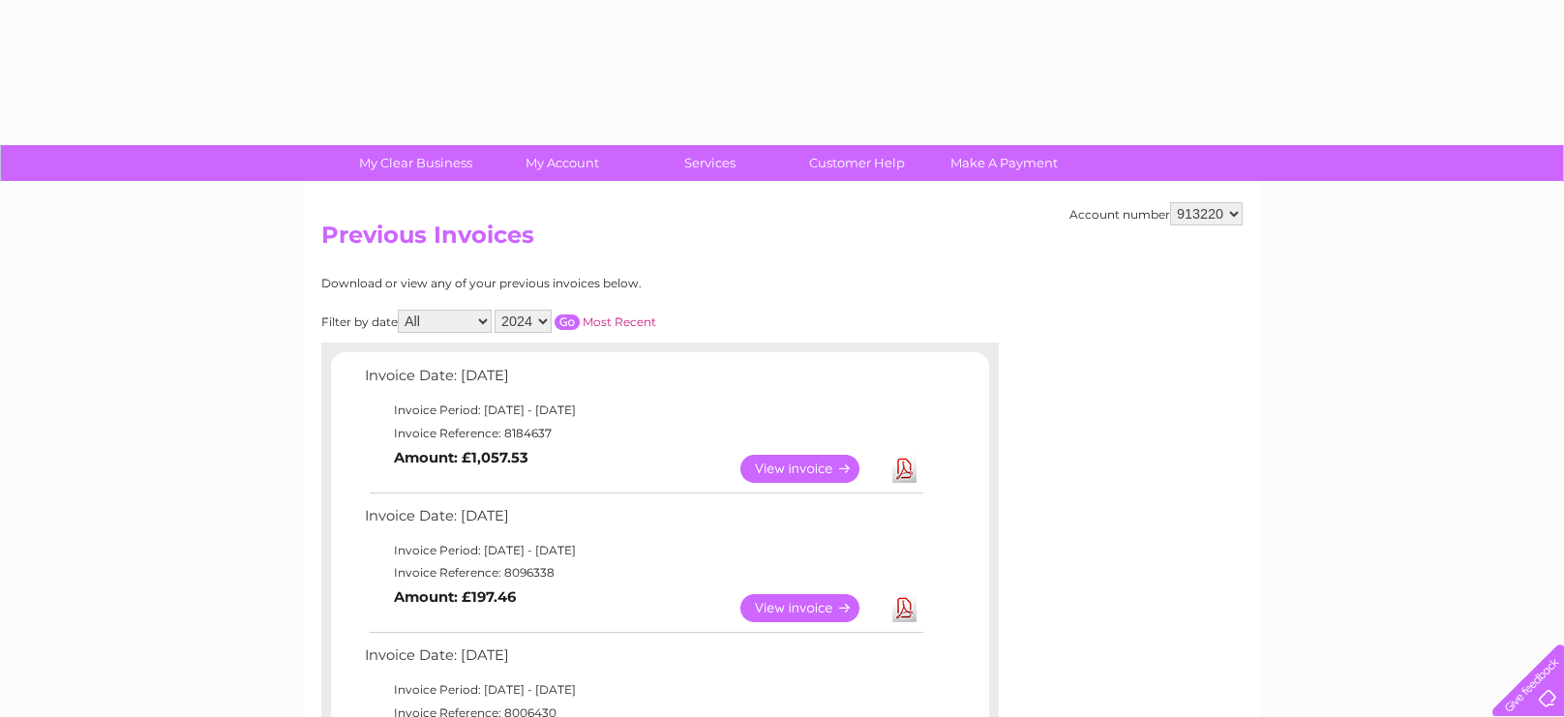
select select "2024"
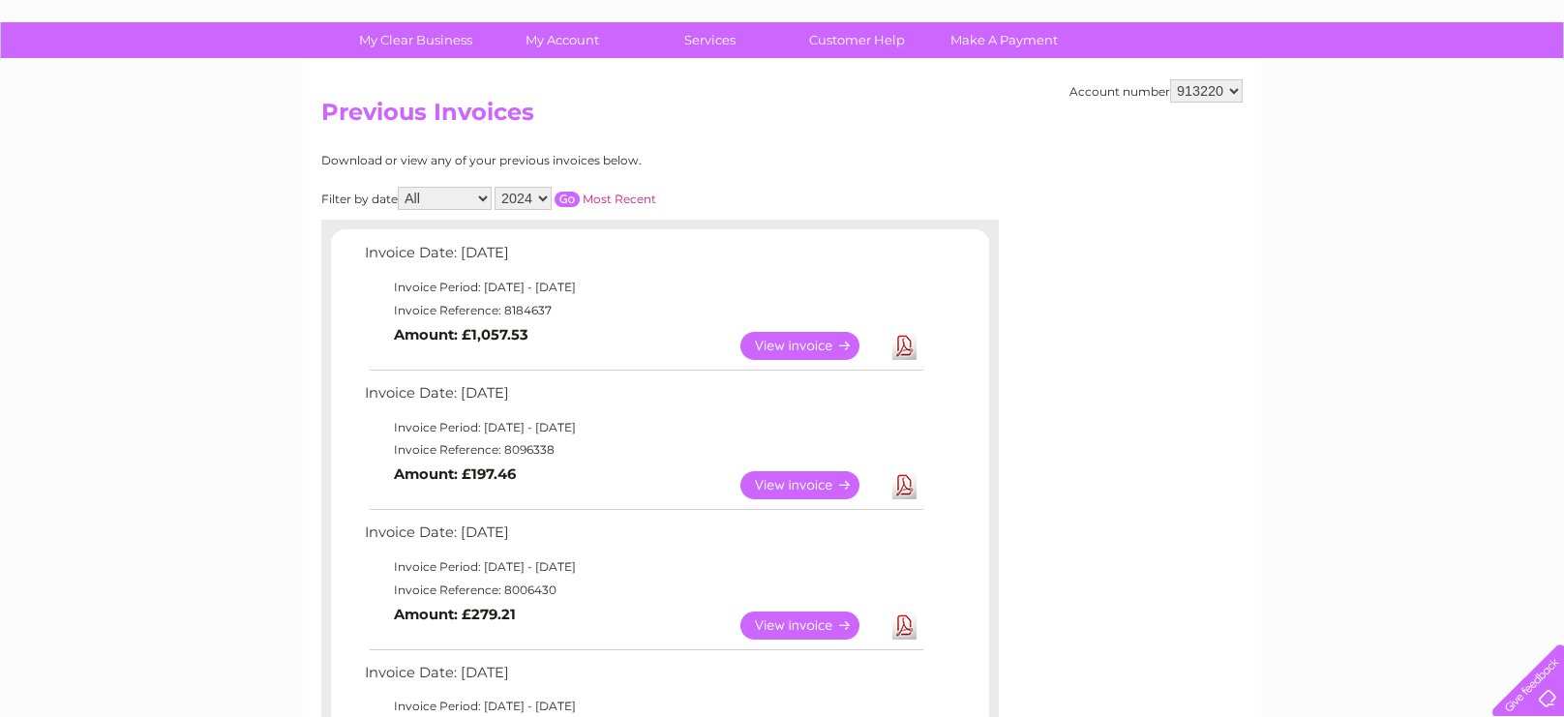
scroll to position [121, 0]
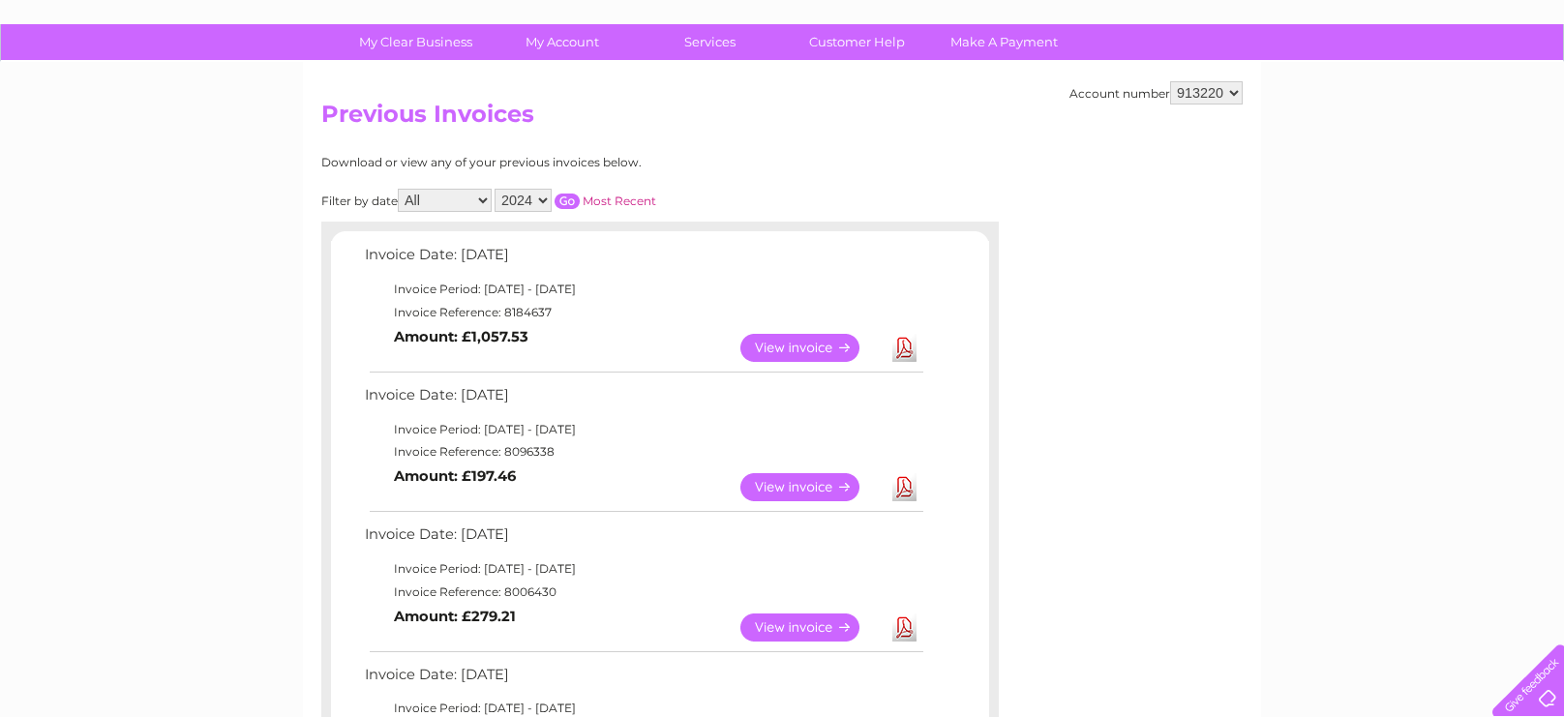
click at [813, 349] on link "View" at bounding box center [812, 348] width 142 height 28
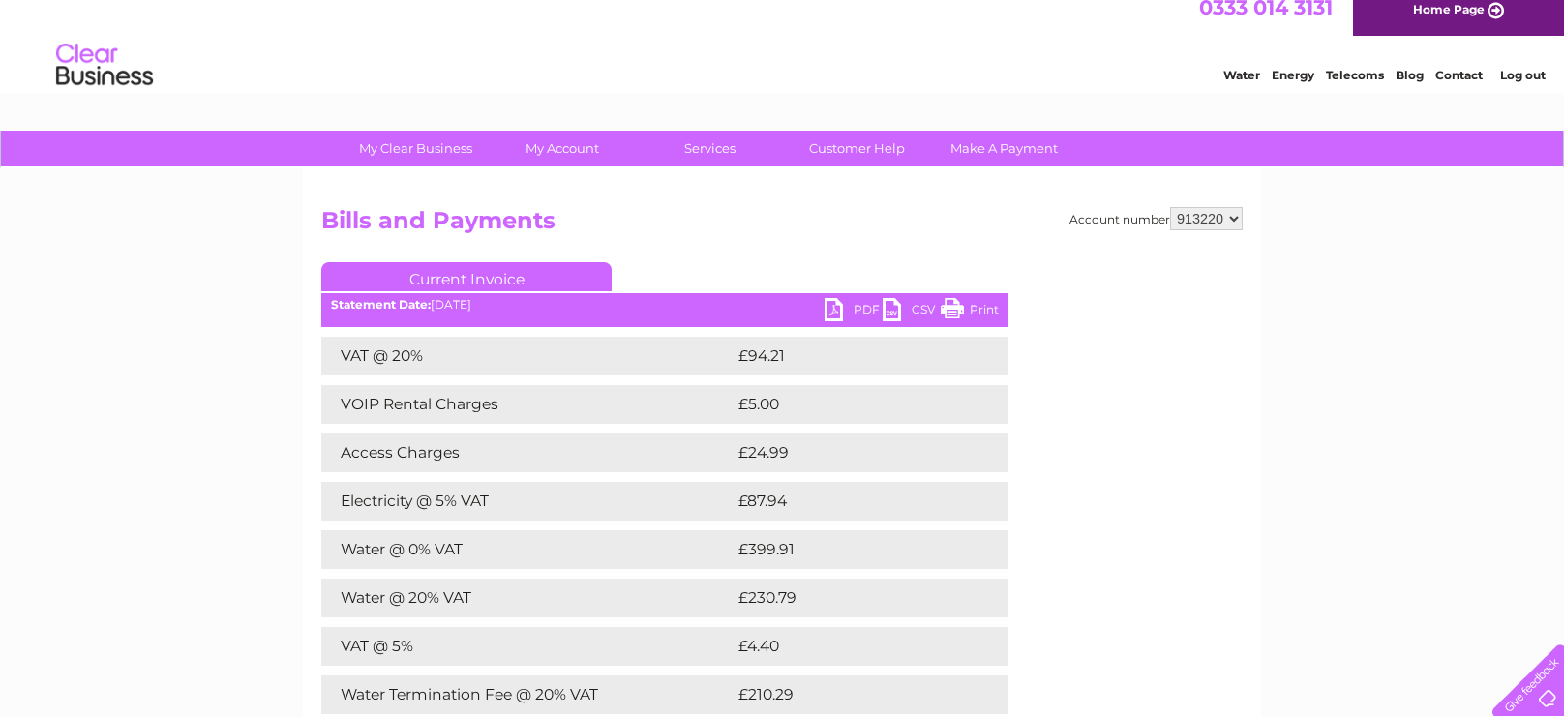
scroll to position [16, 0]
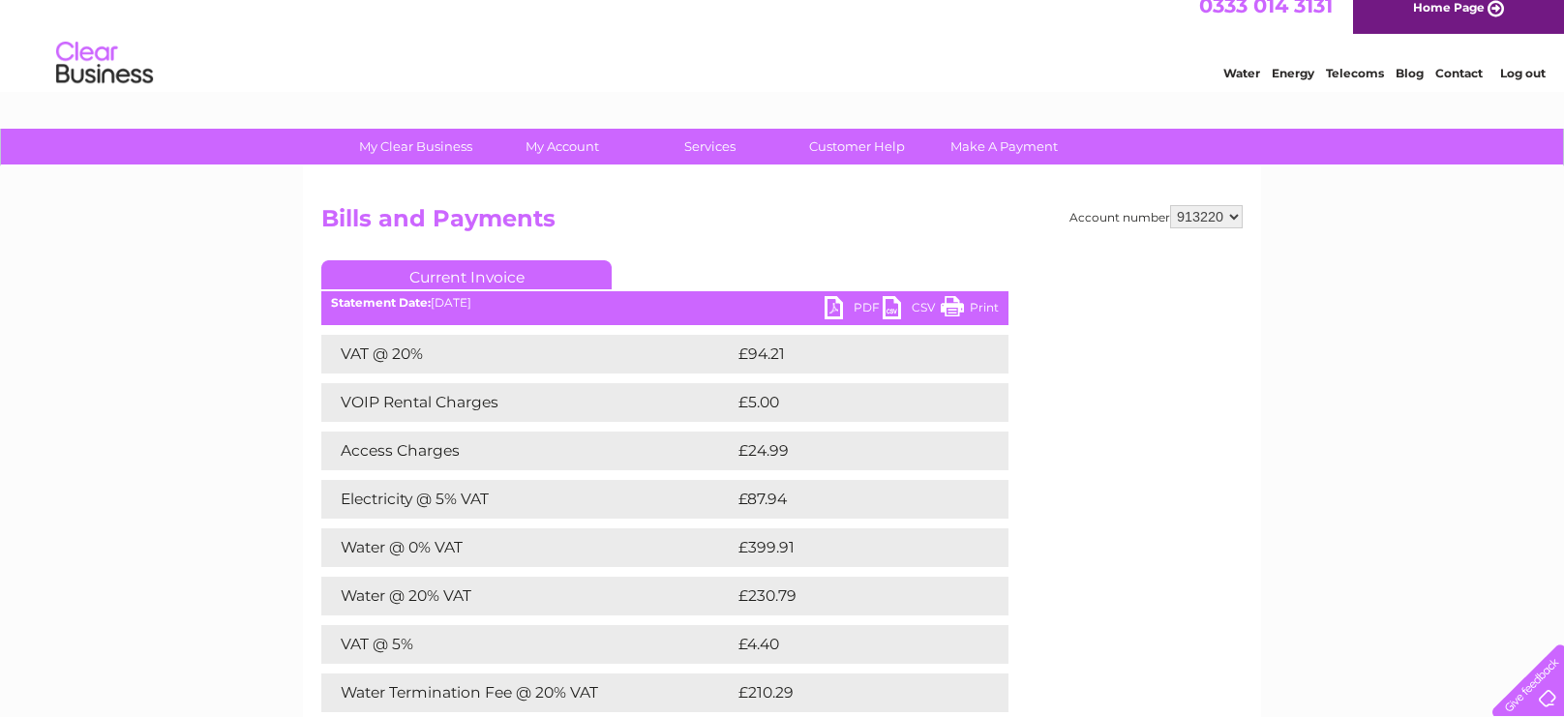
click at [850, 303] on link "PDF" at bounding box center [854, 310] width 58 height 28
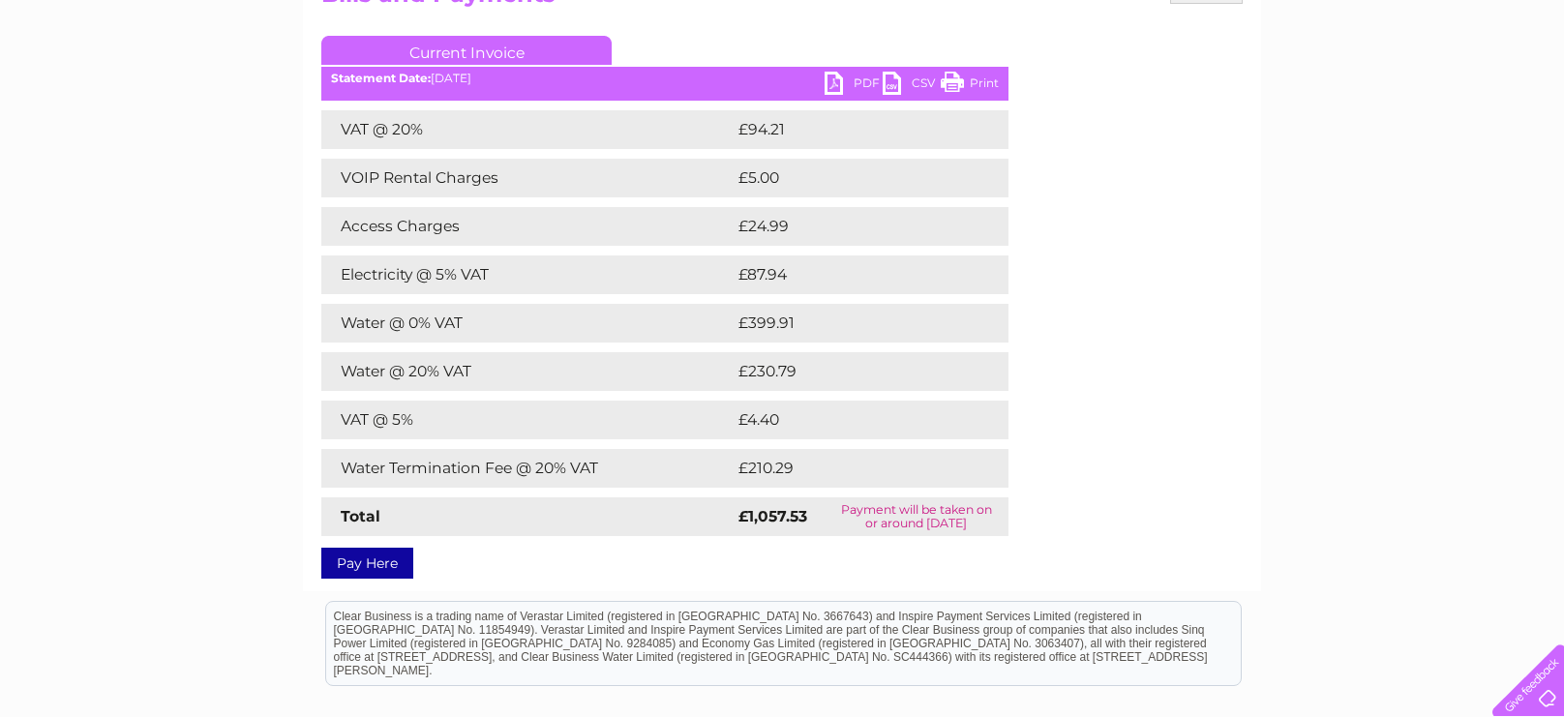
scroll to position [226, 0]
